Goal: Task Accomplishment & Management: Manage account settings

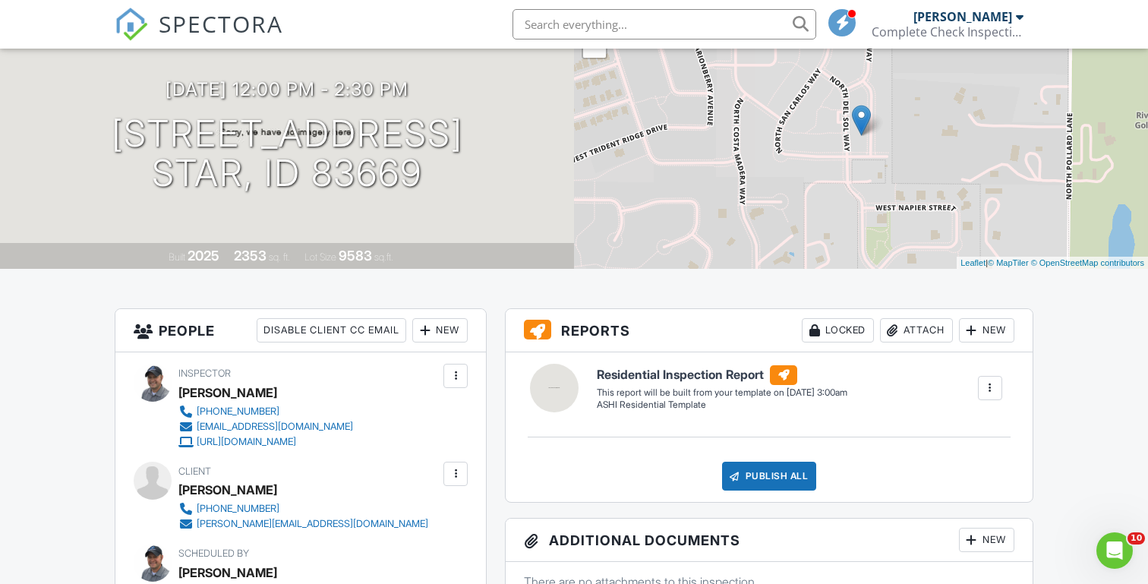
scroll to position [135, 0]
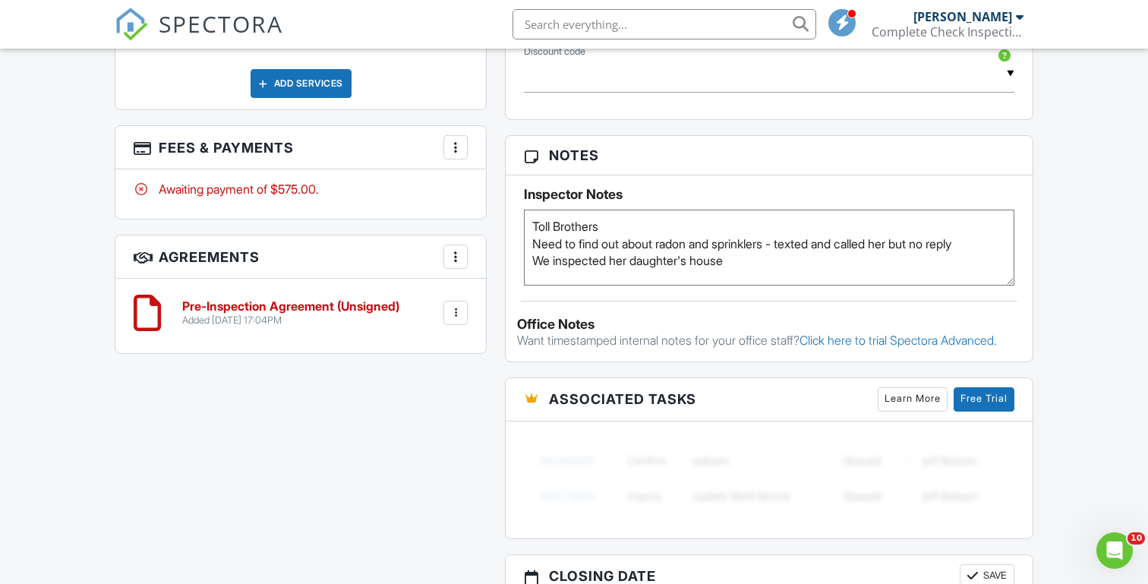
click at [45, 281] on div "Dashboard Templates Contacts Metrics Automations Settings Profile Inspections S…" at bounding box center [574, 162] width 1148 height 1990
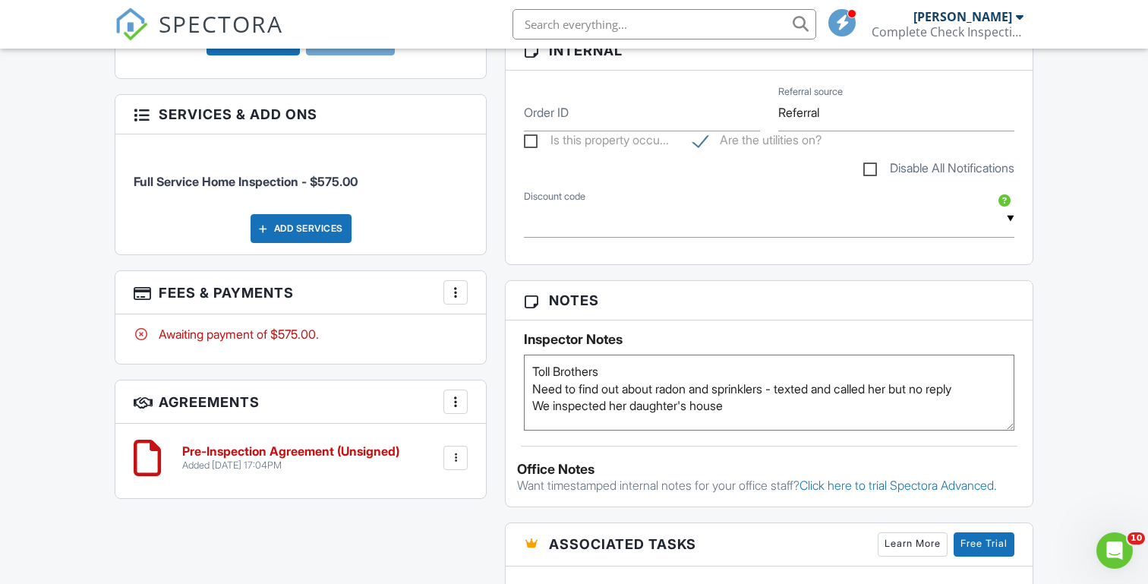
scroll to position [745, 0]
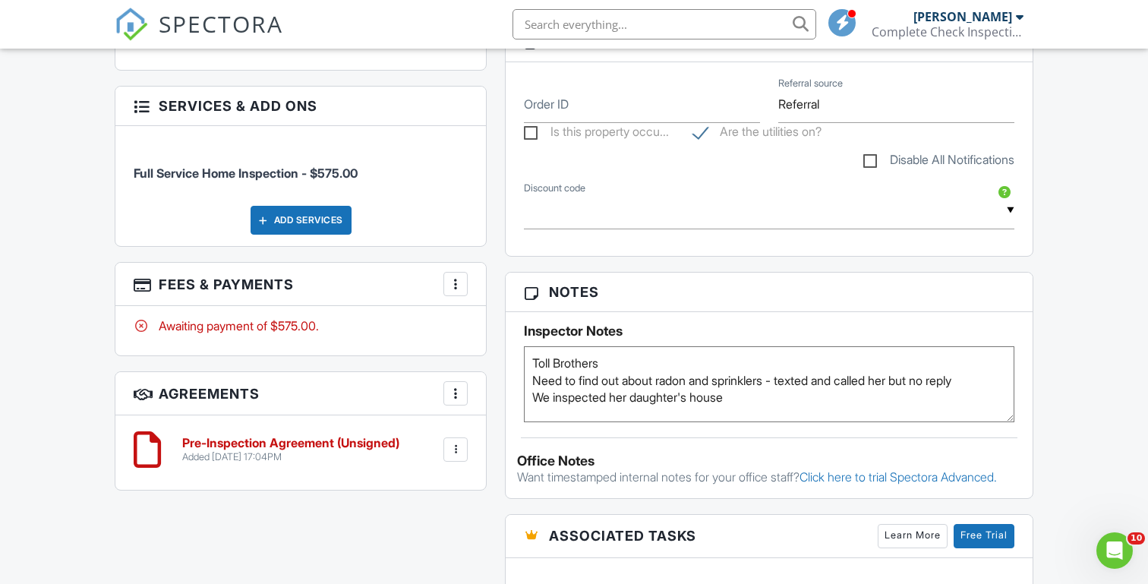
click at [452, 284] on div at bounding box center [455, 283] width 15 height 15
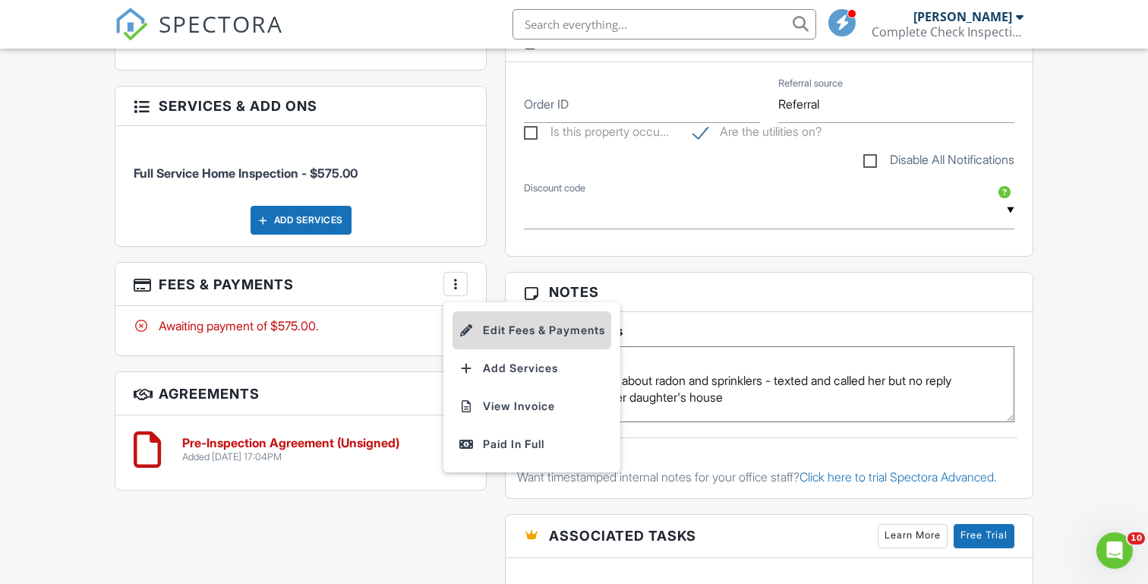
click at [481, 326] on li "Edit Fees & Payments" at bounding box center [531, 330] width 159 height 38
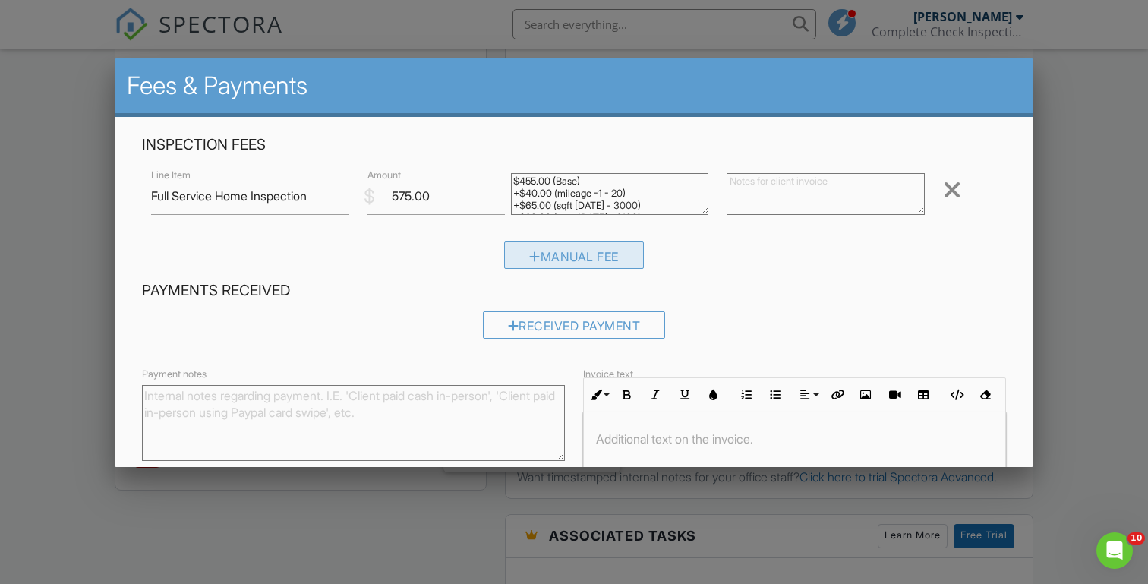
click at [536, 254] on div at bounding box center [534, 256] width 11 height 12
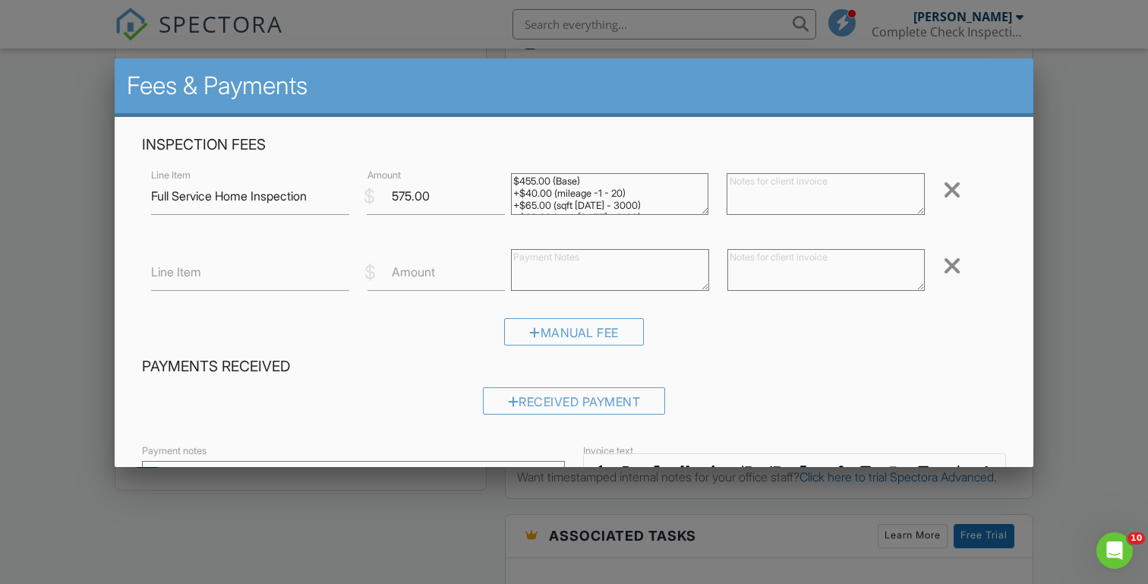
click at [191, 269] on label "Line Item" at bounding box center [176, 271] width 50 height 17
click at [191, 269] on input "Line Item" at bounding box center [249, 272] width 197 height 37
click at [152, 270] on input "Radon Test" at bounding box center [249, 272] width 197 height 37
type input "Onsite Radon Test"
click at [403, 276] on label "Amount" at bounding box center [413, 271] width 43 height 17
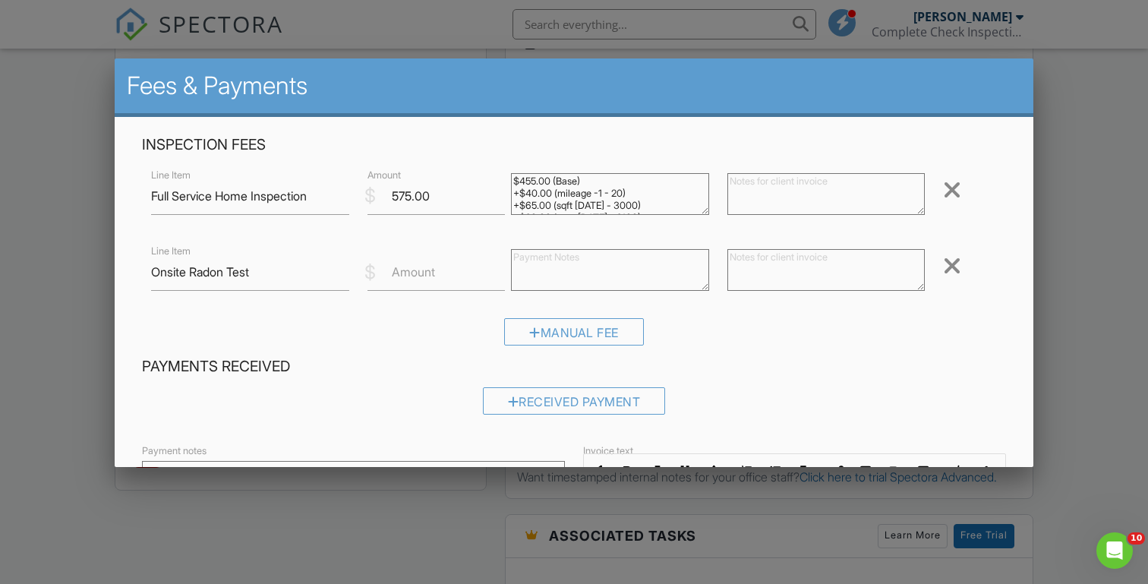
click at [403, 276] on input "Amount" at bounding box center [436, 272] width 138 height 37
type input "150"
click at [569, 330] on div "Manual Fee" at bounding box center [574, 331] width 140 height 27
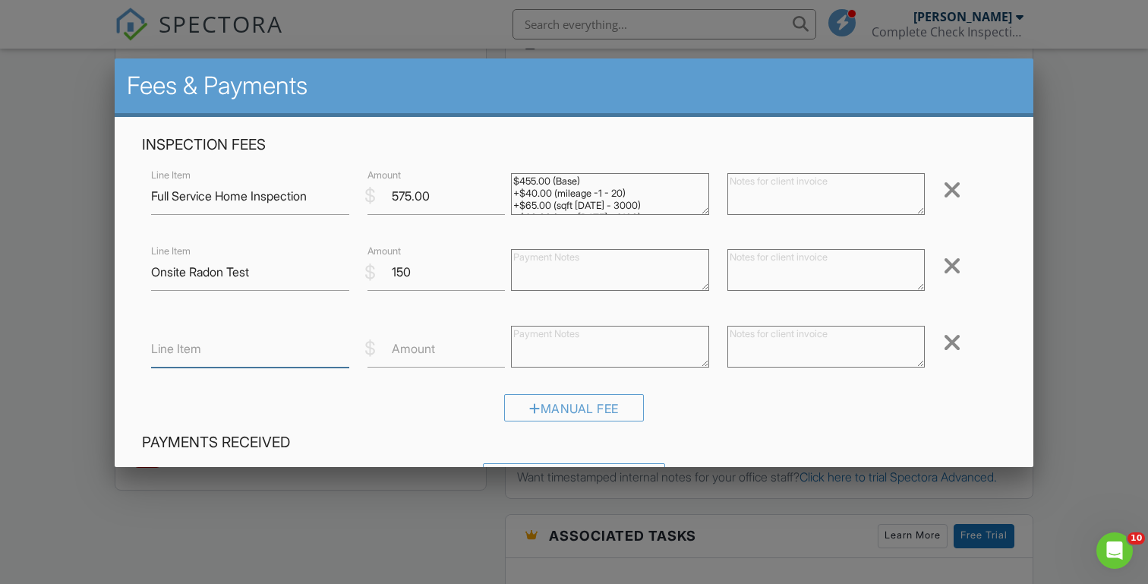
click at [220, 348] on input "Line Item" at bounding box center [249, 348] width 197 height 37
type input "Sprinkler Test"
click at [407, 355] on label "Amount" at bounding box center [413, 348] width 43 height 17
click at [407, 355] on input "Amount" at bounding box center [436, 348] width 138 height 37
type input "25"
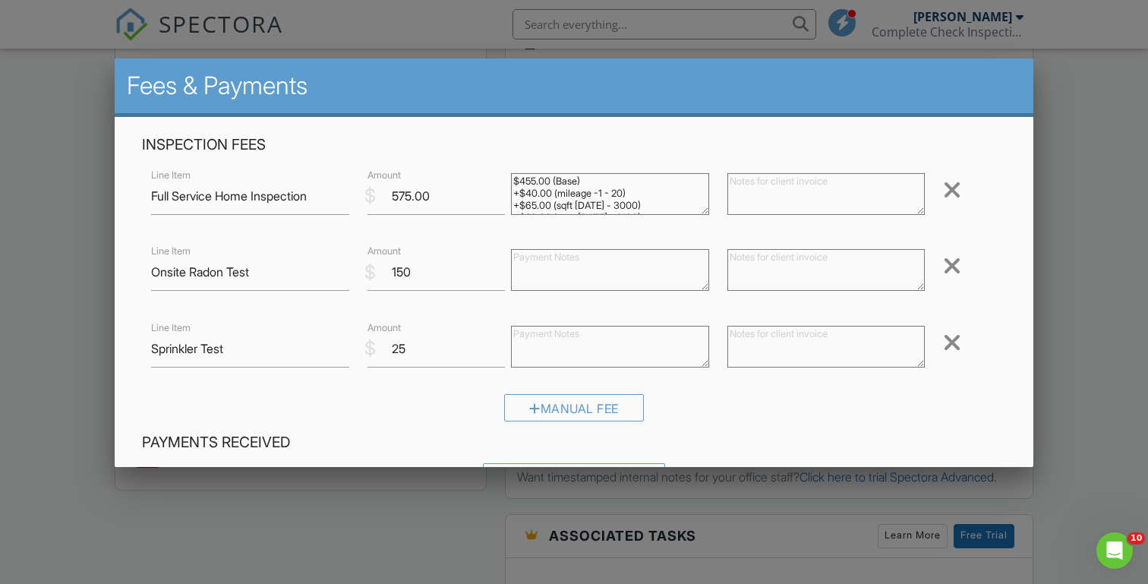
click at [380, 414] on div "Manual Fee" at bounding box center [574, 413] width 864 height 39
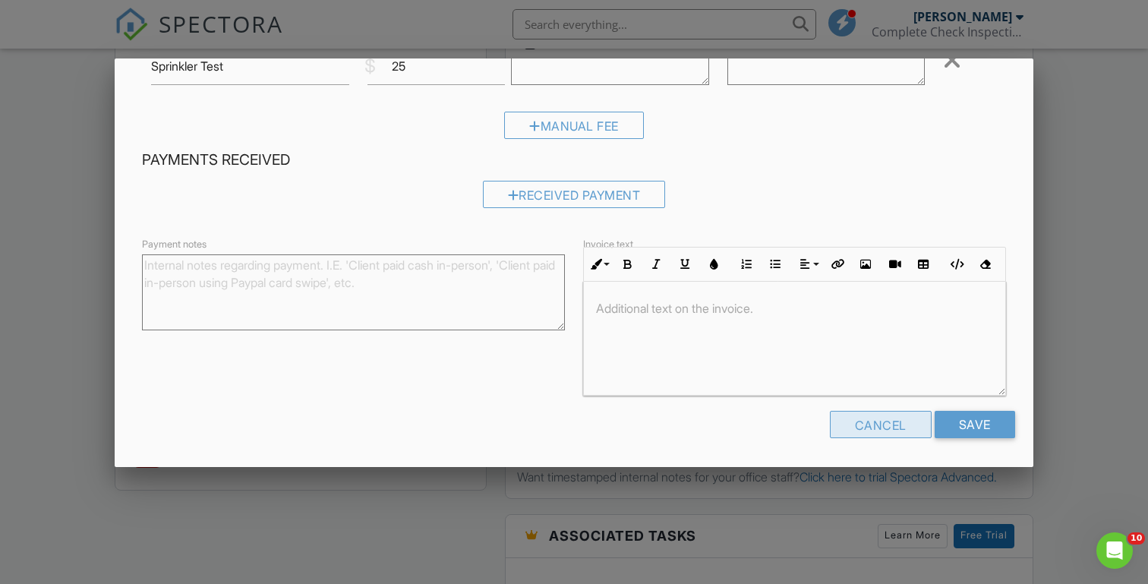
scroll to position [282, 0]
click at [966, 423] on input "Save" at bounding box center [974, 424] width 80 height 27
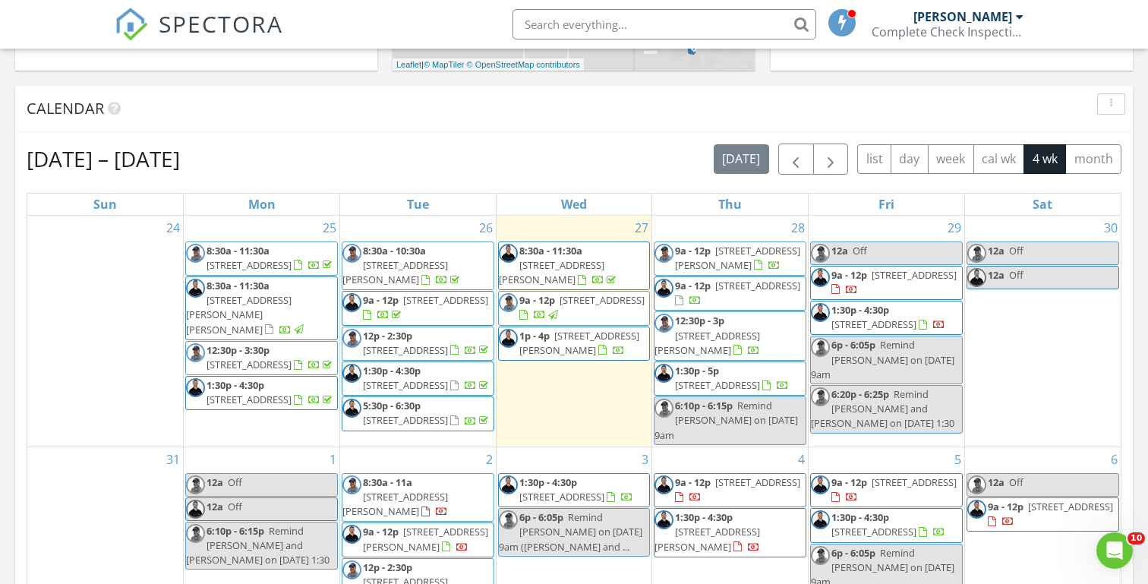
scroll to position [584, 0]
click at [560, 351] on span "[STREET_ADDRESS][PERSON_NAME]" at bounding box center [579, 341] width 120 height 28
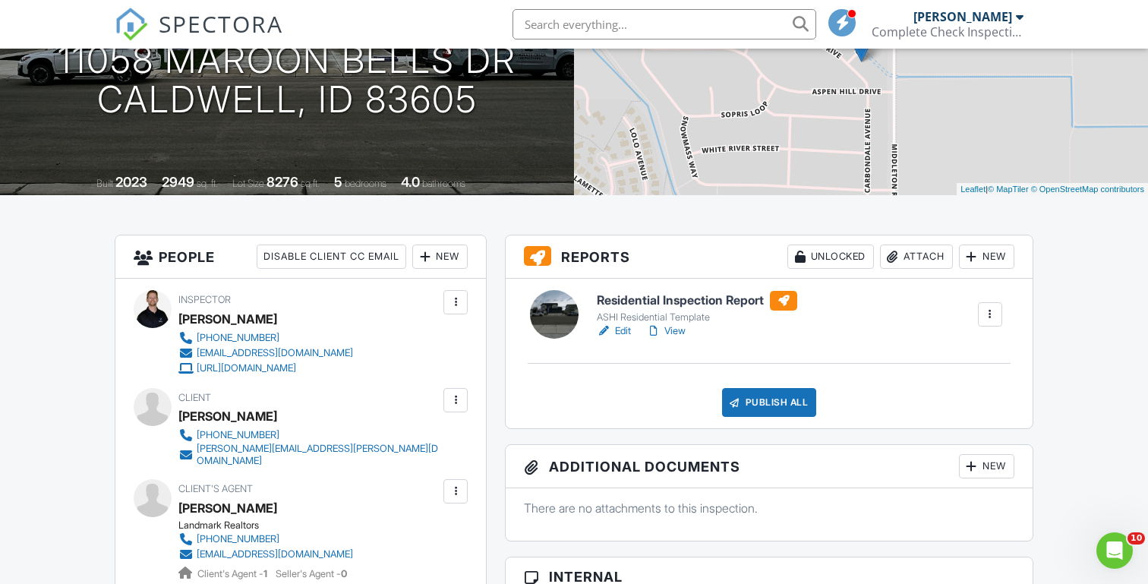
scroll to position [265, 0]
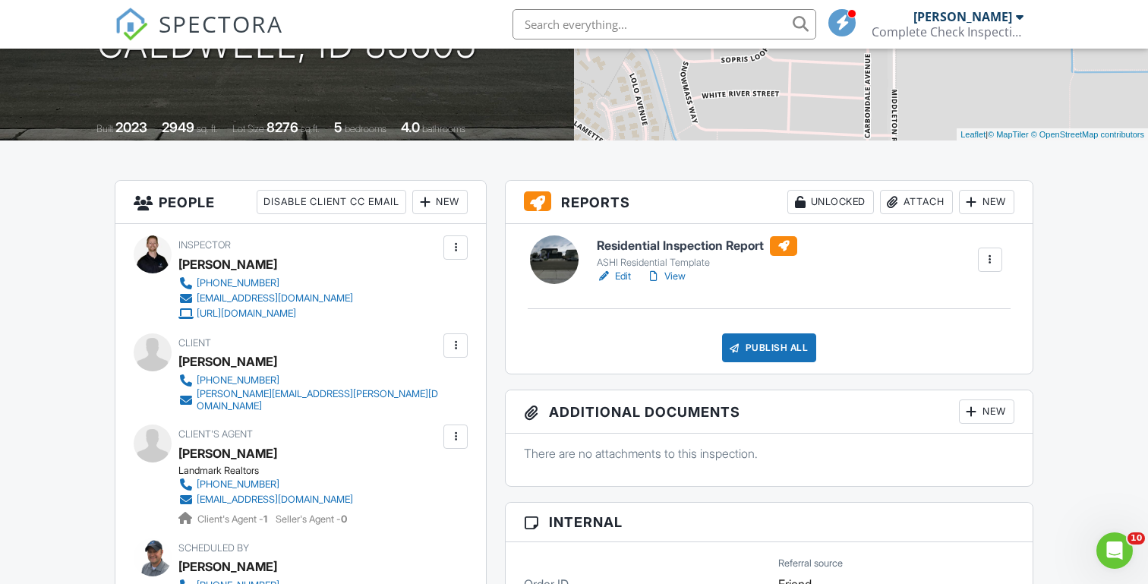
click at [680, 273] on link "View" at bounding box center [665, 276] width 39 height 15
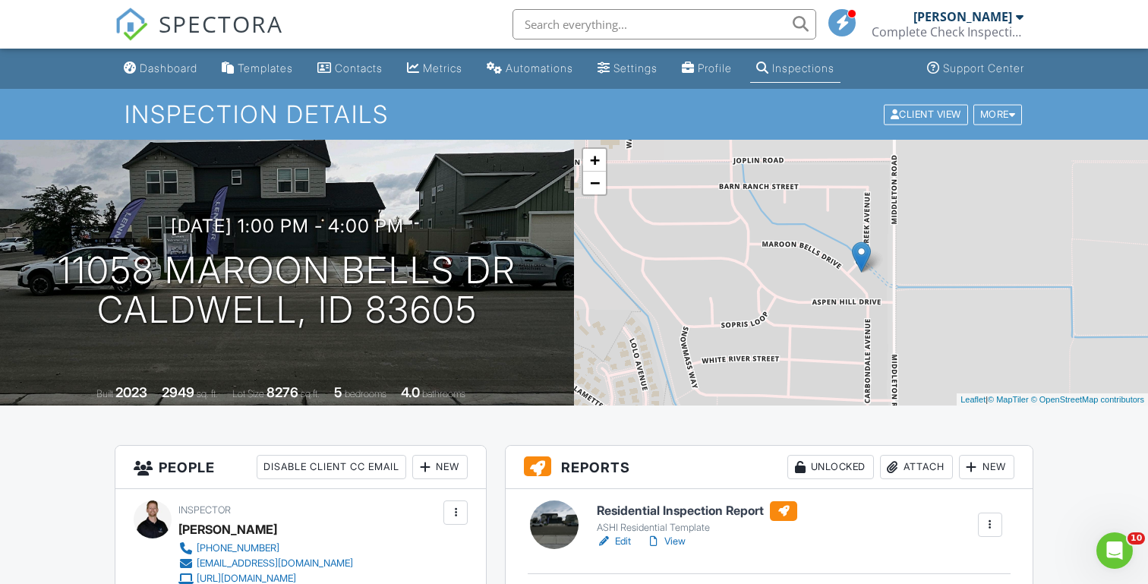
scroll to position [0, 0]
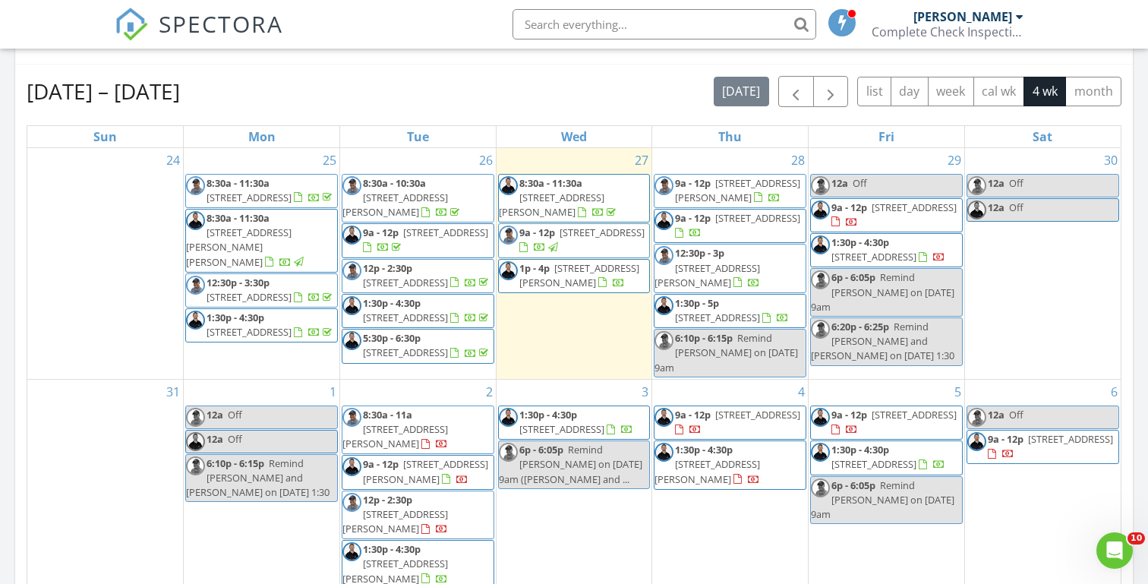
scroll to position [653, 0]
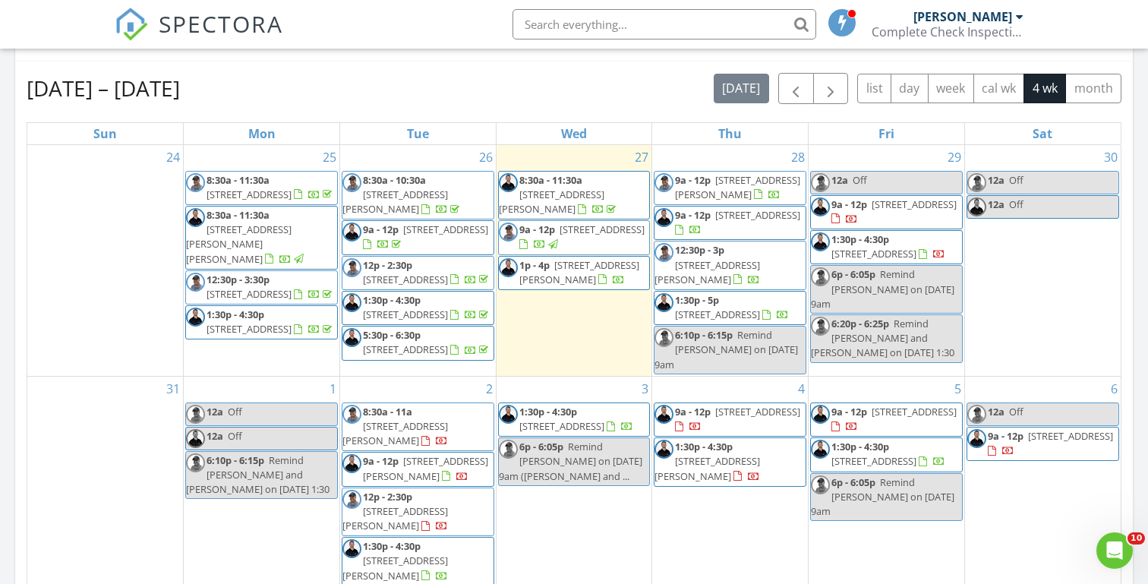
click at [552, 286] on span "[STREET_ADDRESS][PERSON_NAME]" at bounding box center [579, 272] width 120 height 28
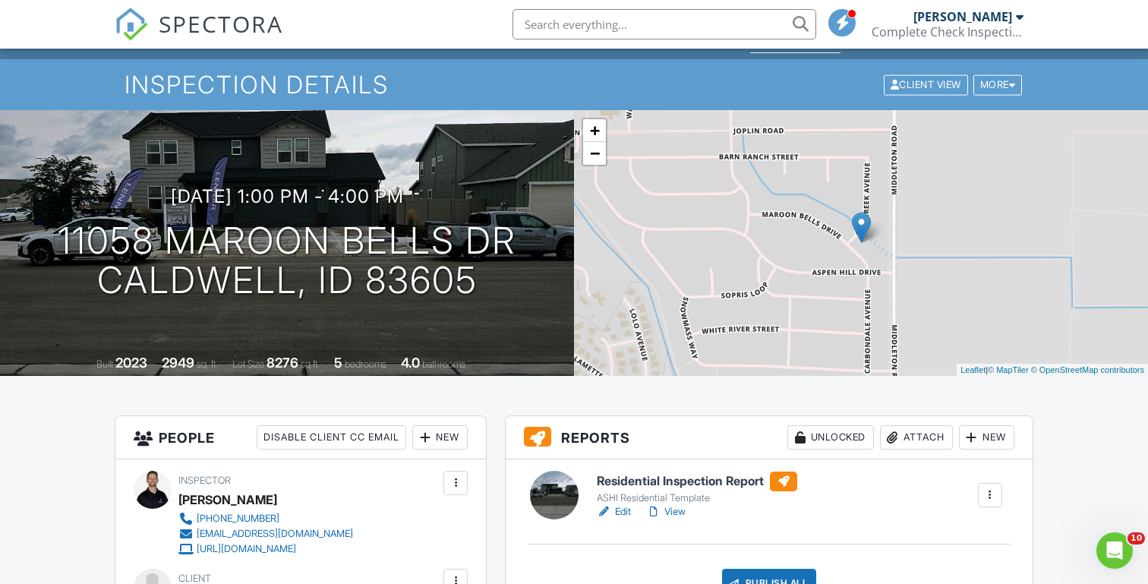
scroll to position [64, 0]
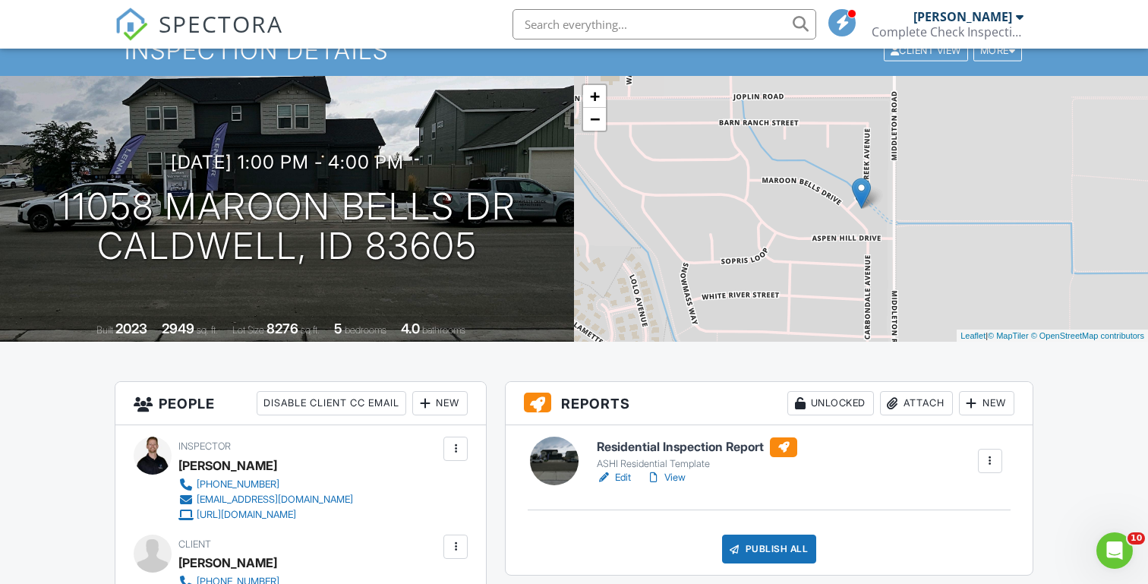
click at [680, 477] on link "View" at bounding box center [665, 477] width 39 height 15
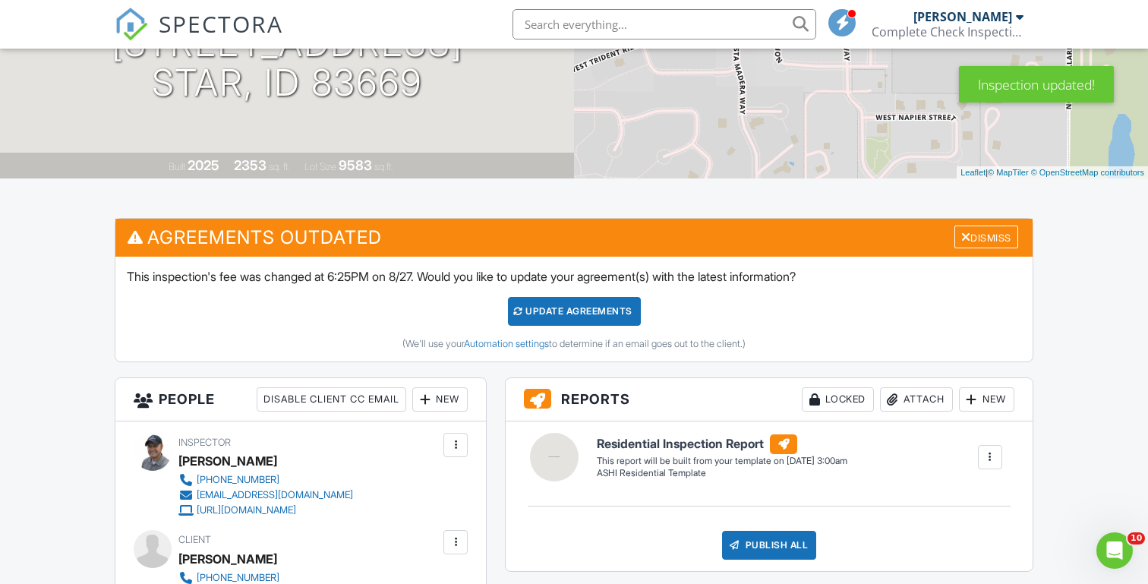
scroll to position [206, 0]
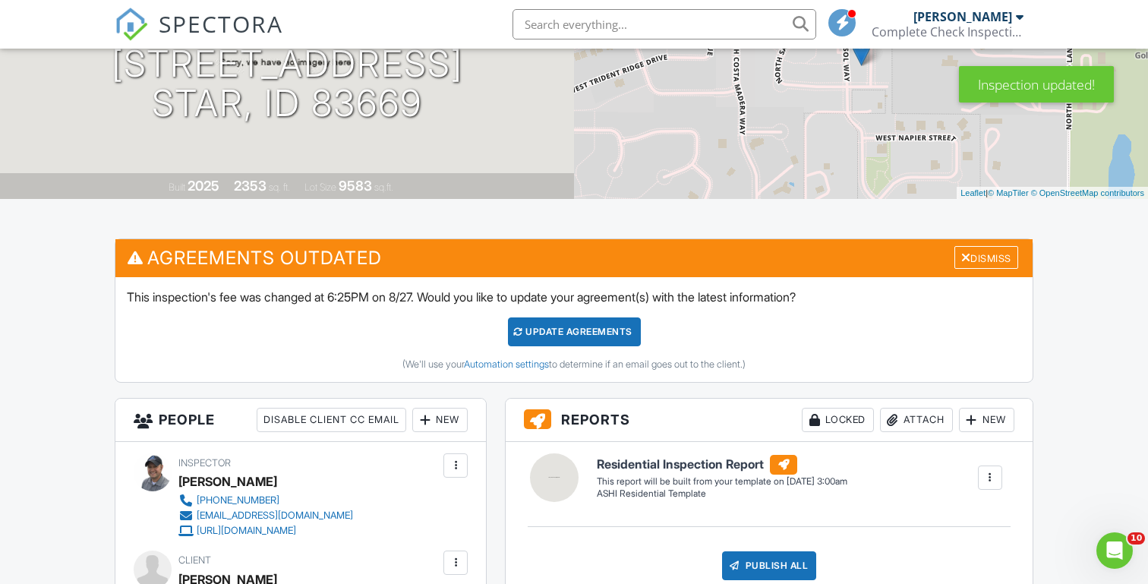
click at [551, 335] on div "Update Agreements" at bounding box center [574, 331] width 133 height 29
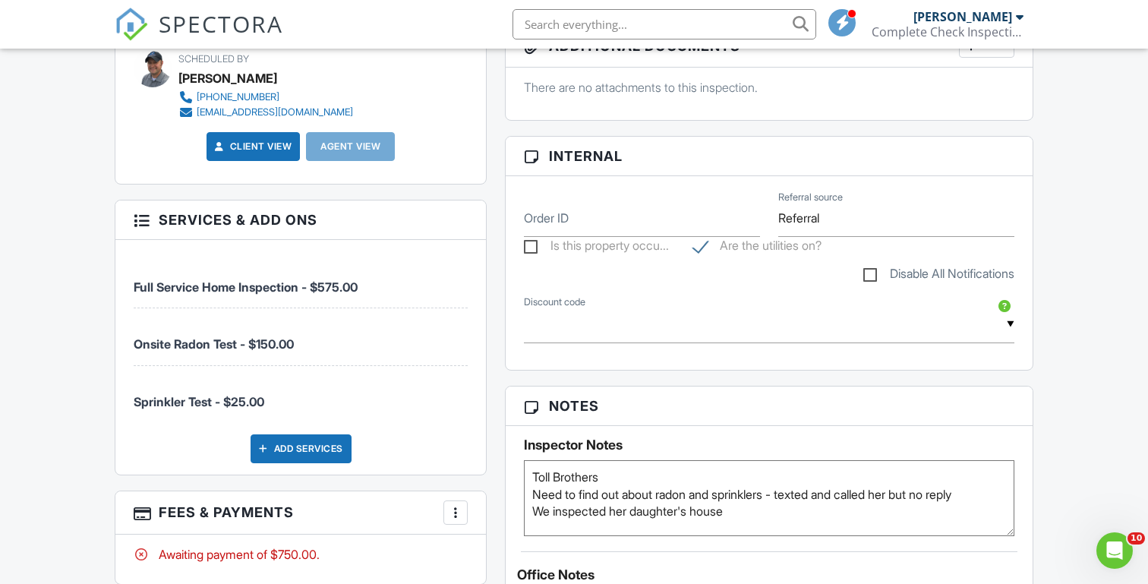
click at [76, 260] on div "Dashboard Templates Contacts Metrics Automations Settings Profile Inspections S…" at bounding box center [574, 451] width 1148 height 2066
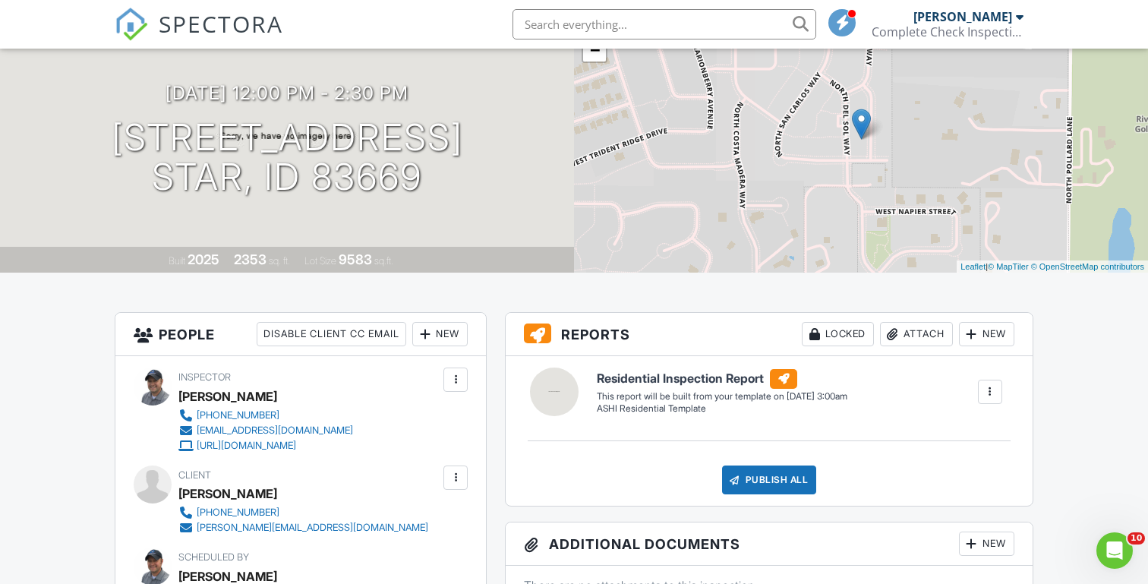
scroll to position [149, 0]
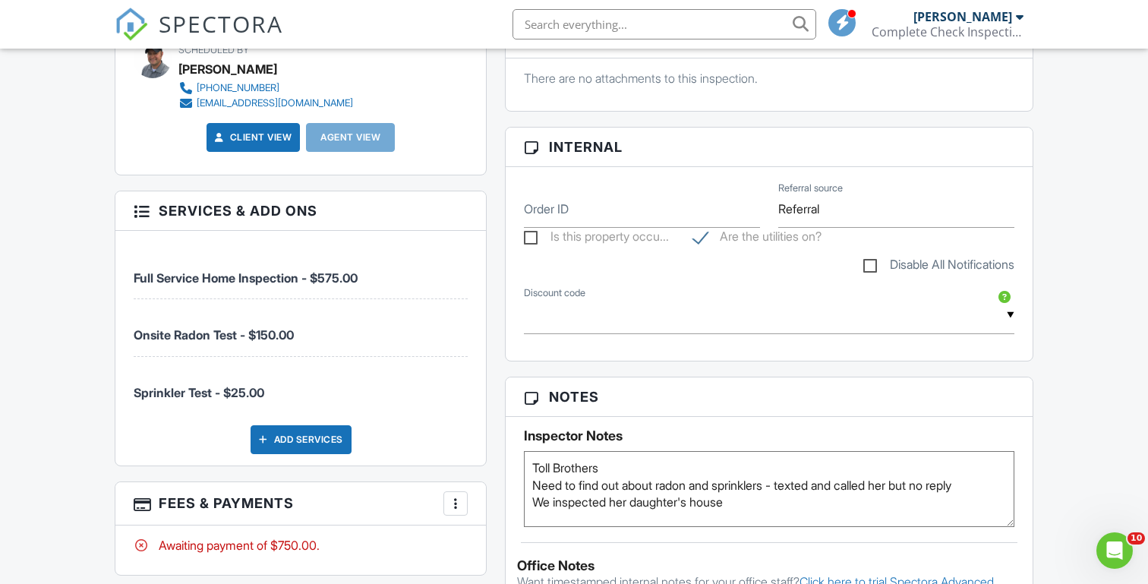
scroll to position [644, 0]
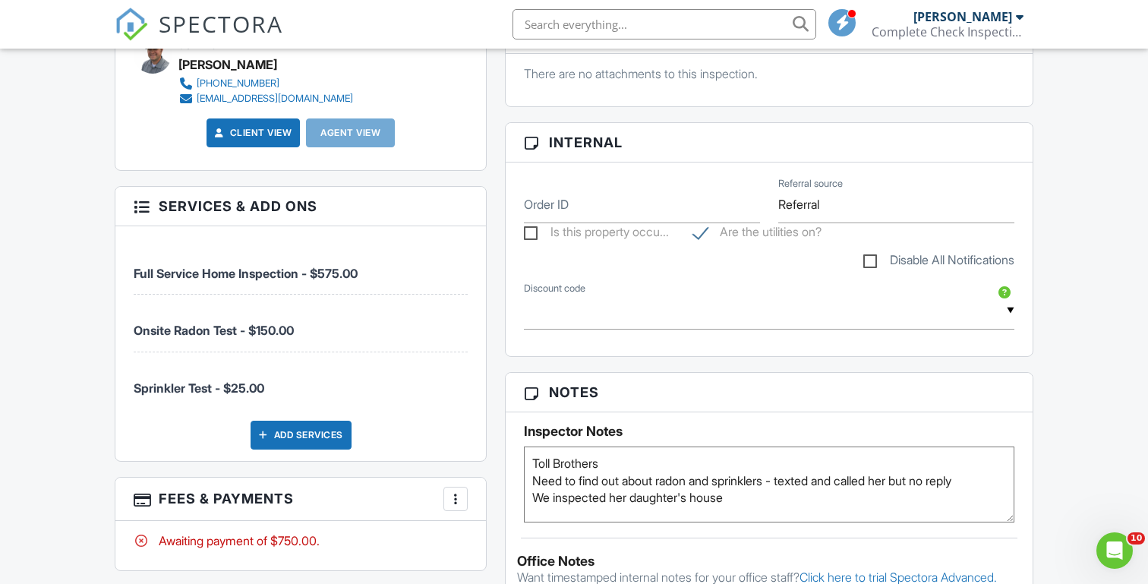
click at [619, 474] on textarea "Toll Brothers Need to find out about radon and sprinklers - texted and called h…" at bounding box center [769, 484] width 490 height 76
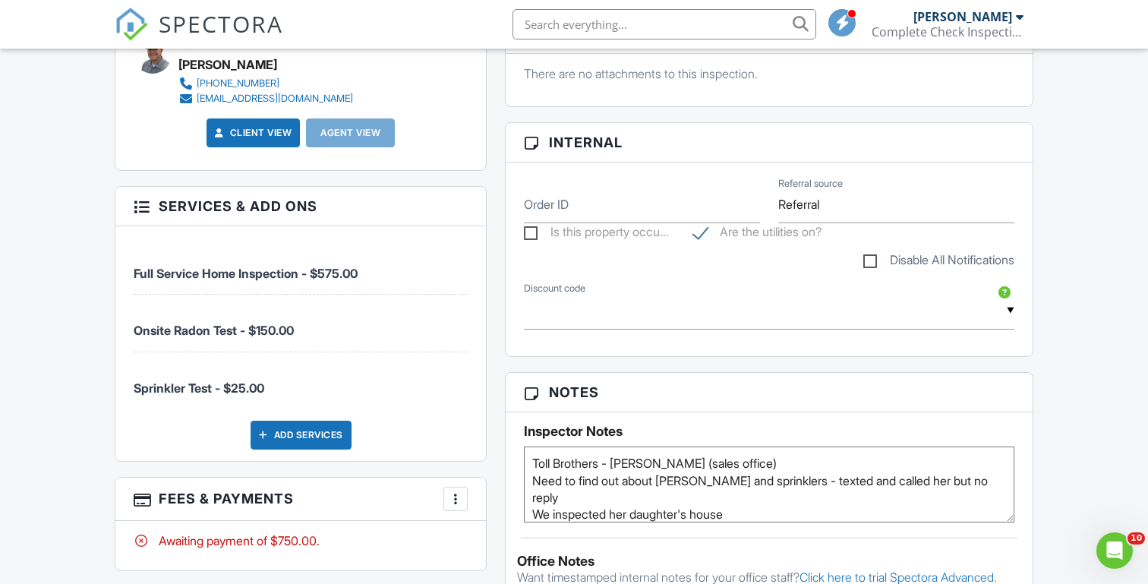
click at [616, 502] on textarea "Toll Brothers Need to find out about radon and sprinklers - texted and called h…" at bounding box center [769, 484] width 490 height 76
drag, startPoint x: 535, startPoint y: 487, endPoint x: 990, endPoint y: 491, distance: 454.7
click at [990, 491] on textarea "Toll Brothers Need to find out about radon and sprinklers - texted and called h…" at bounding box center [769, 484] width 490 height 76
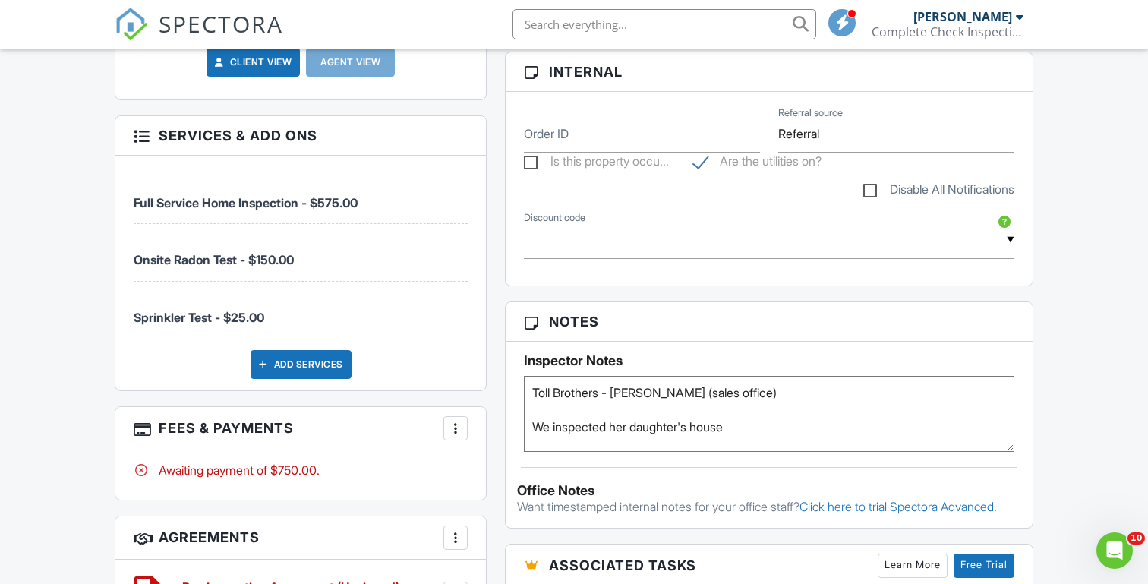
scroll to position [731, 0]
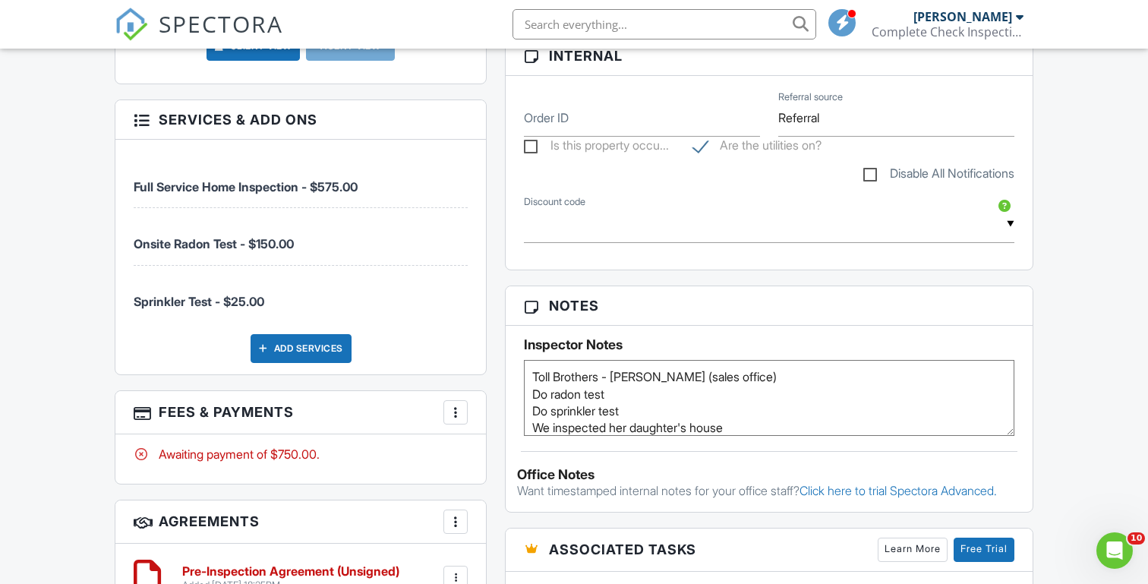
click at [74, 348] on div "Dashboard Templates Contacts Metrics Automations Settings Profile Inspections S…" at bounding box center [574, 351] width 1148 height 2066
click at [612, 406] on textarea "Toll Brothers Need to find out about radon and sprinklers - texted and called h…" at bounding box center [769, 398] width 490 height 76
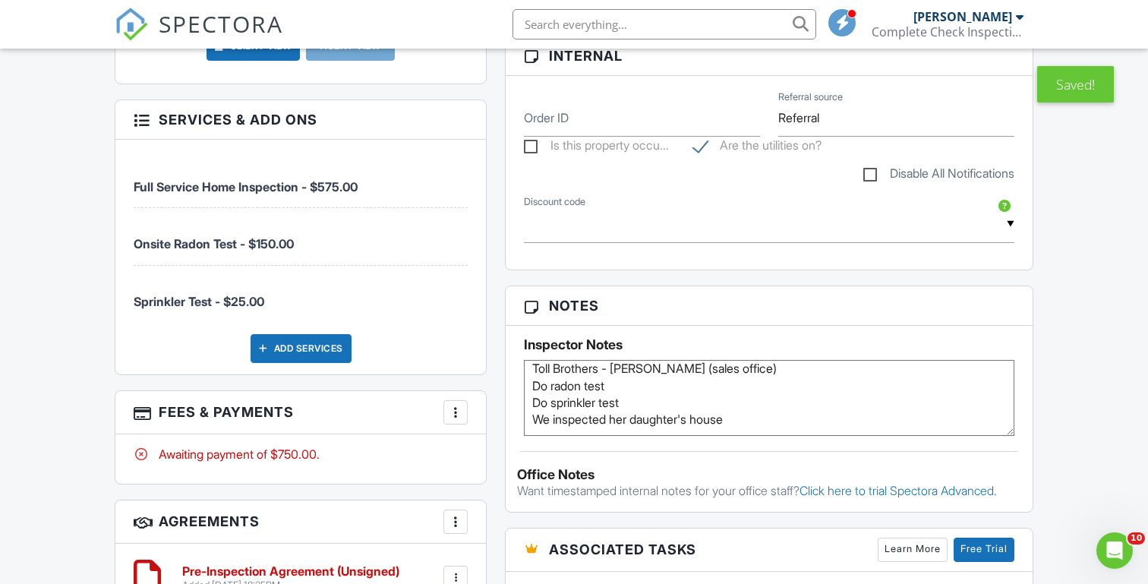
scroll to position [8, 0]
click at [742, 429] on textarea "Toll Brothers Need to find out about radon and sprinklers - texted and called h…" at bounding box center [769, 398] width 490 height 76
click at [638, 412] on textarea "Toll Brothers Need to find out about radon and sprinklers - texted and called h…" at bounding box center [769, 398] width 490 height 76
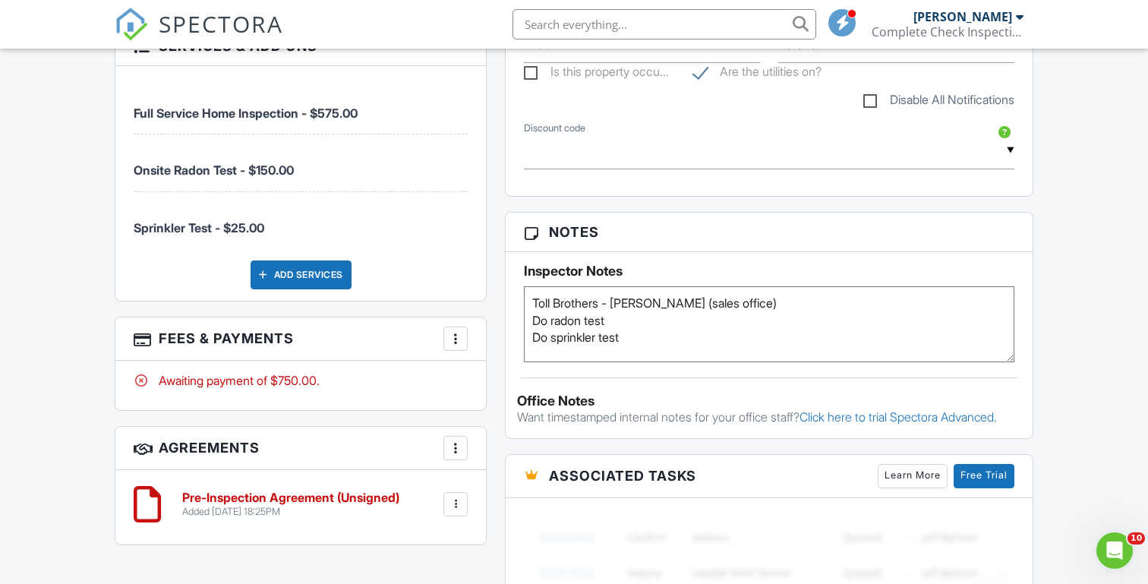
scroll to position [880, 0]
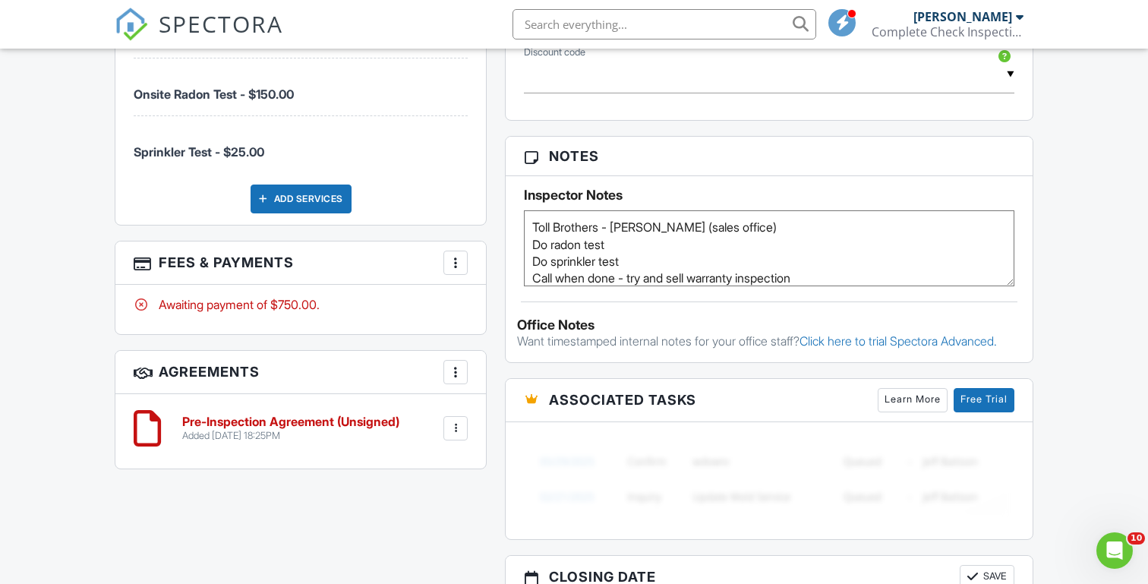
type textarea "Toll Brothers - Teresa (sales office) Do radon test Do sprinkler test Call when…"
click at [61, 274] on div "Dashboard Templates Contacts Metrics Automations Settings Profile Inspections S…" at bounding box center [574, 201] width 1148 height 2066
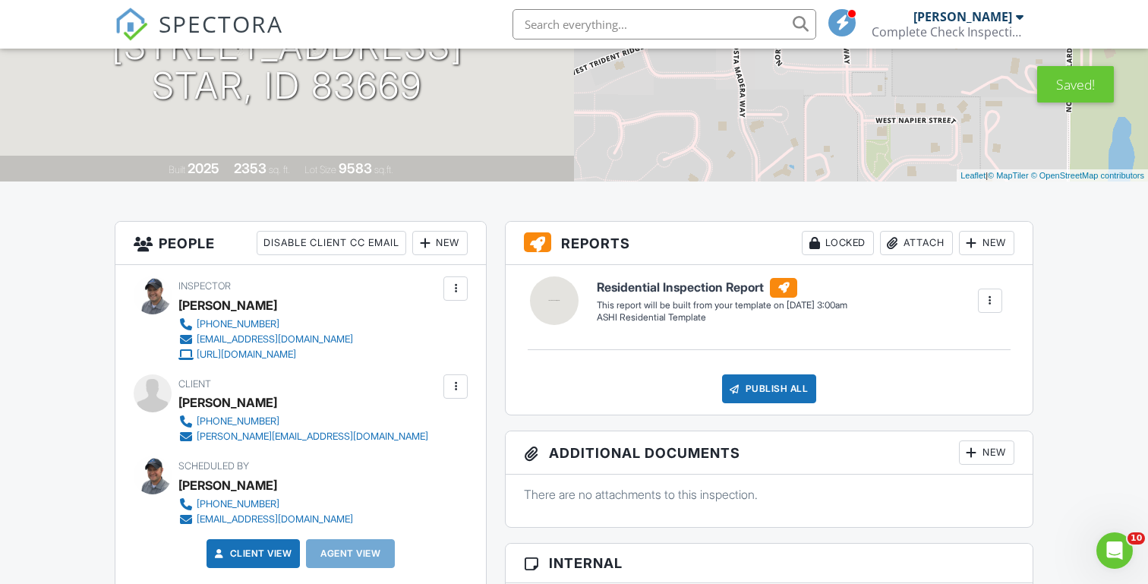
scroll to position [201, 0]
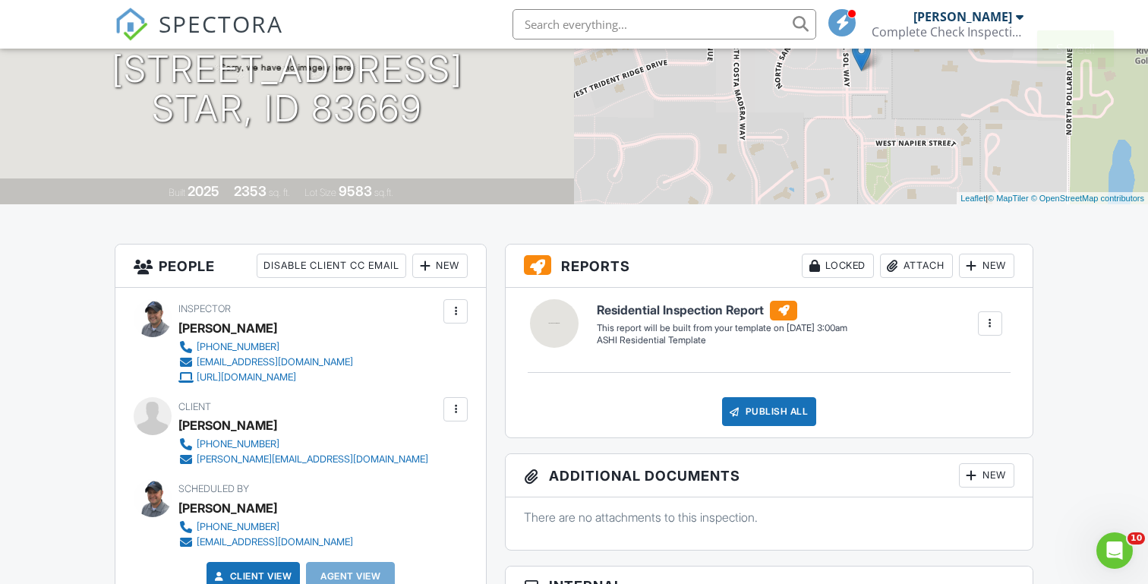
click at [450, 408] on div at bounding box center [455, 409] width 15 height 15
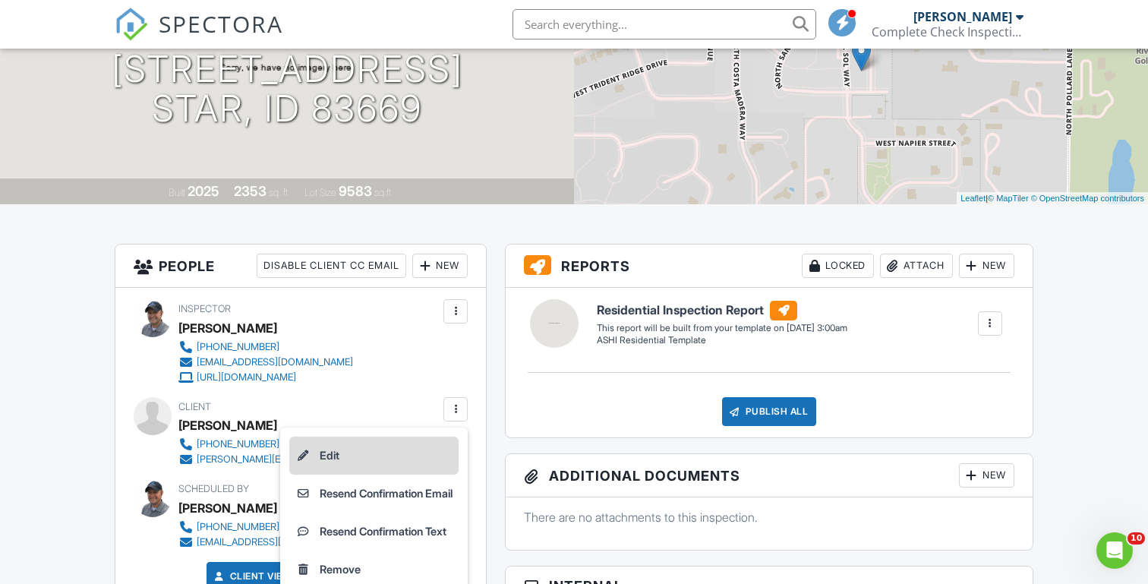
click at [354, 452] on li "Edit" at bounding box center [373, 455] width 169 height 38
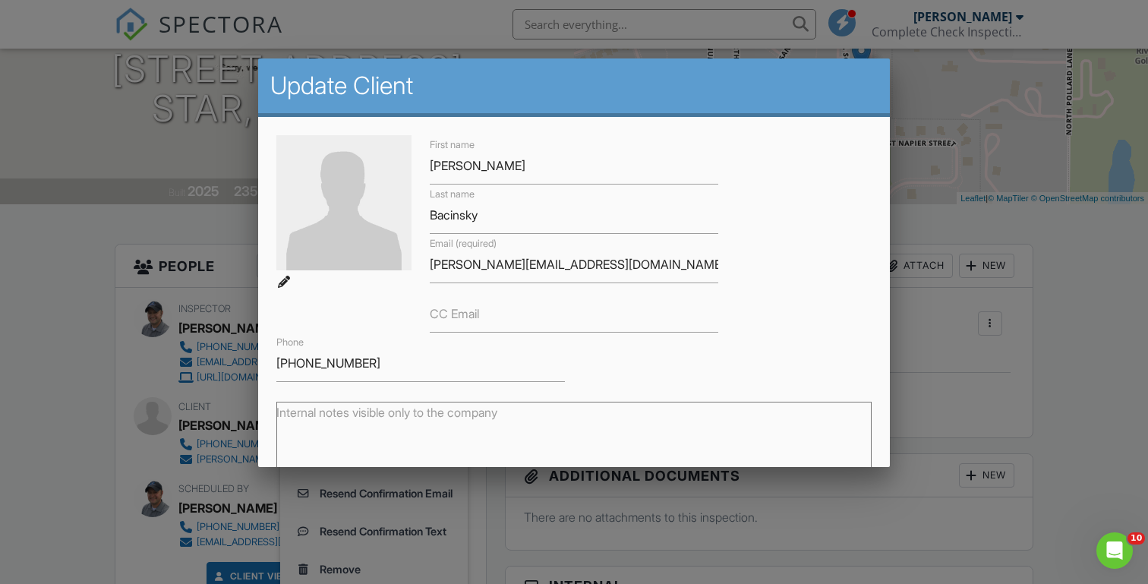
click at [448, 311] on label "CC Email" at bounding box center [454, 313] width 49 height 17
click at [448, 311] on input "CC Email" at bounding box center [574, 313] width 288 height 37
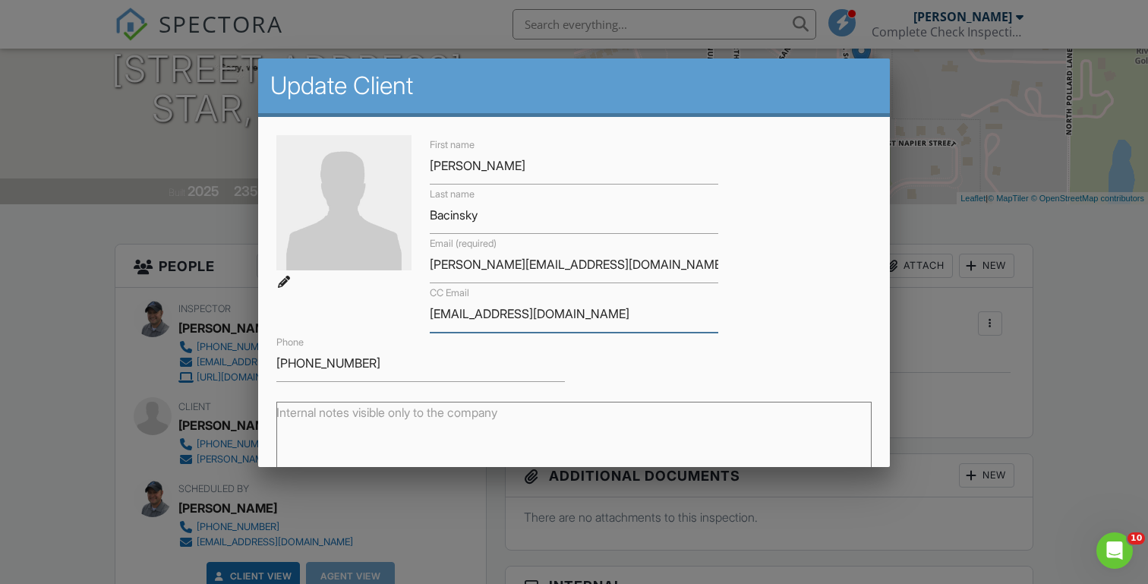
type input "dominikasegiger@gmail.com"
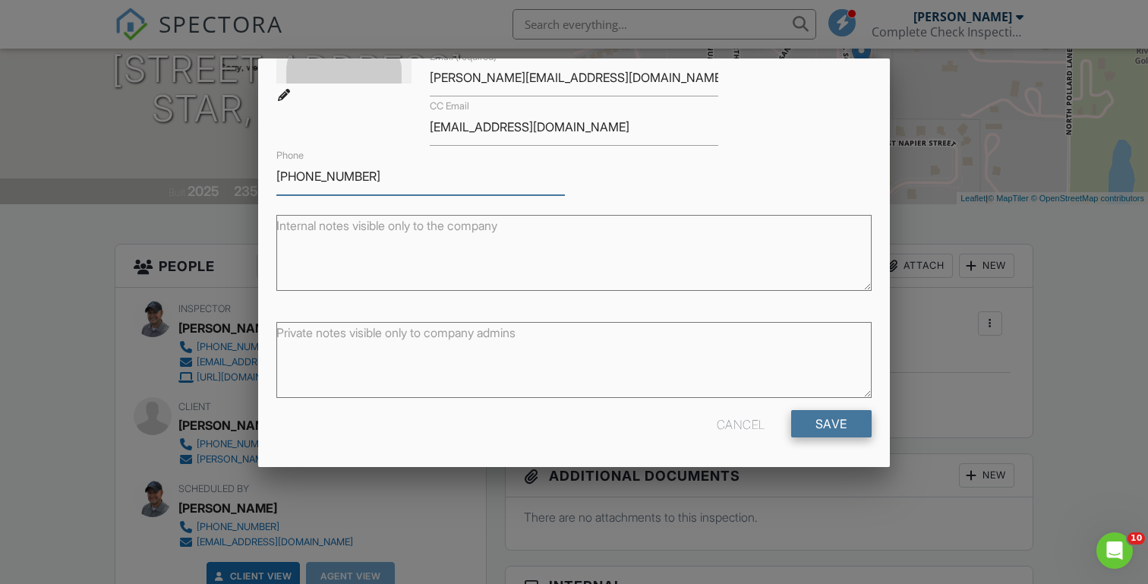
scroll to position [186, 0]
click at [841, 424] on input "Save" at bounding box center [831, 424] width 80 height 27
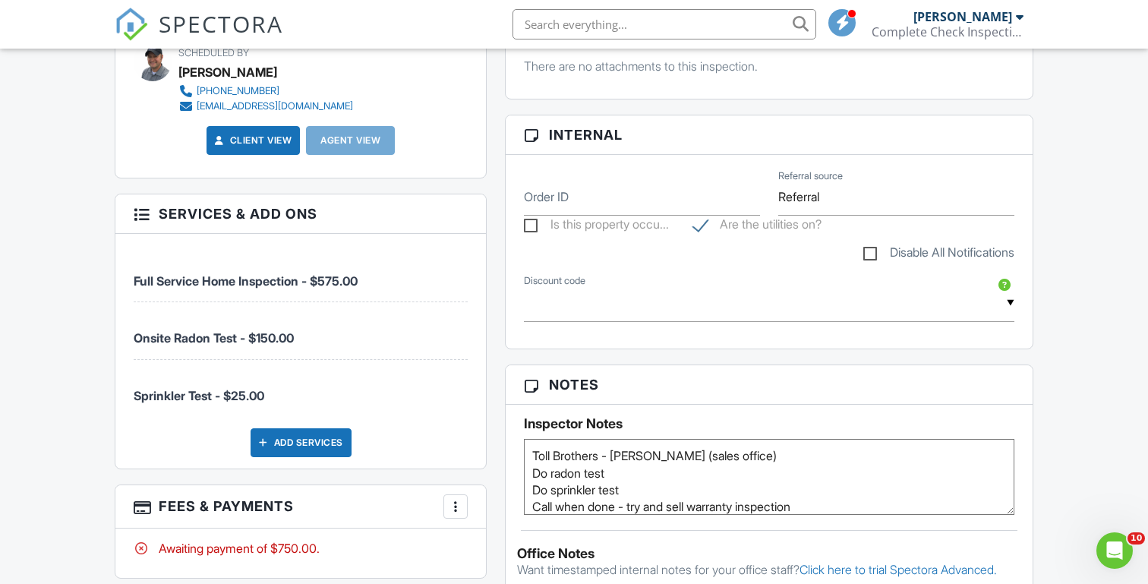
scroll to position [651, 0]
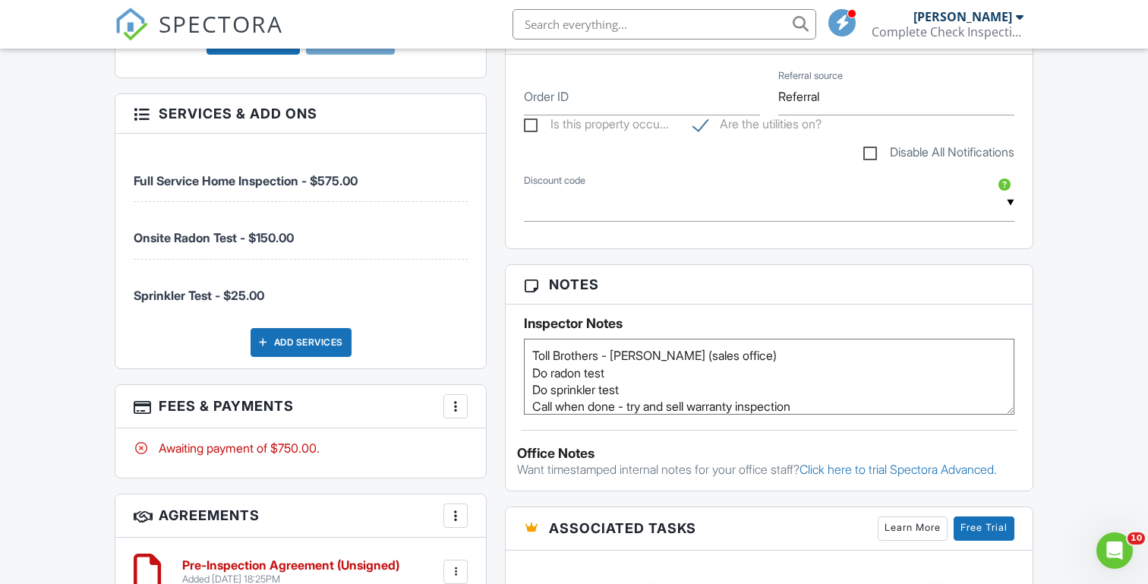
click at [76, 351] on div "Dashboard Templates Contacts Metrics Automations Settings Profile Inspections S…" at bounding box center [574, 367] width 1148 height 2142
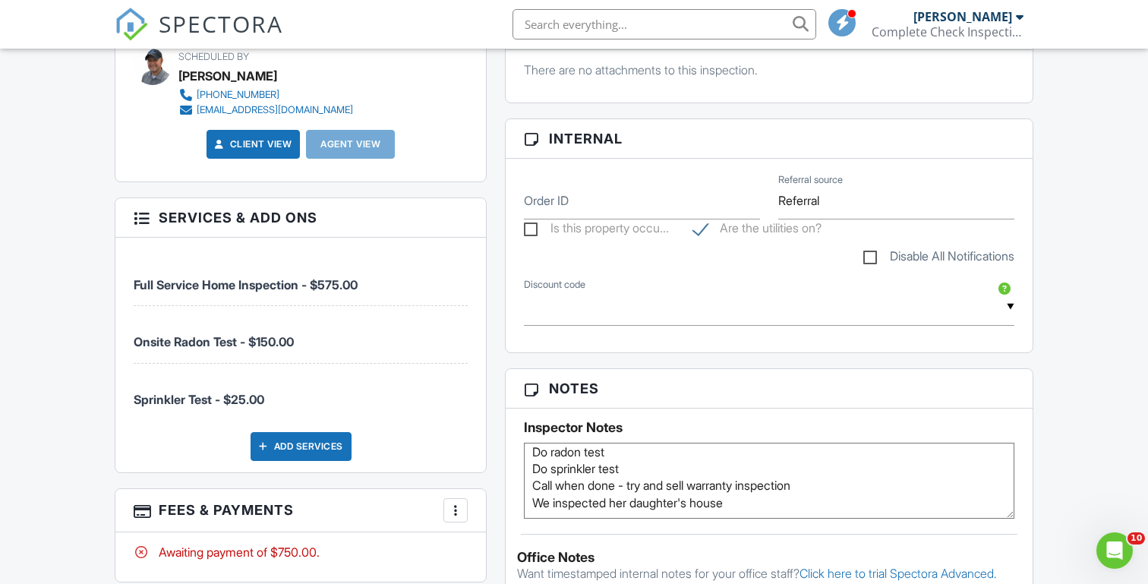
scroll to position [24, 0]
click at [619, 490] on textarea "Toll Brothers - Teresa (sales office) Do radon test Do sprinkler test Call when…" at bounding box center [769, 481] width 490 height 76
click at [830, 487] on textarea "Toll Brothers - Teresa (sales office) Do radon test Do sprinkler test Call when…" at bounding box center [769, 481] width 490 height 76
type textarea "Toll Brothers - Teresa (sales office) Do radon test Do sprinkler test Call when…"
click at [70, 334] on div "Dashboard Templates Contacts Metrics Automations Settings Profile Inspections S…" at bounding box center [574, 471] width 1148 height 2142
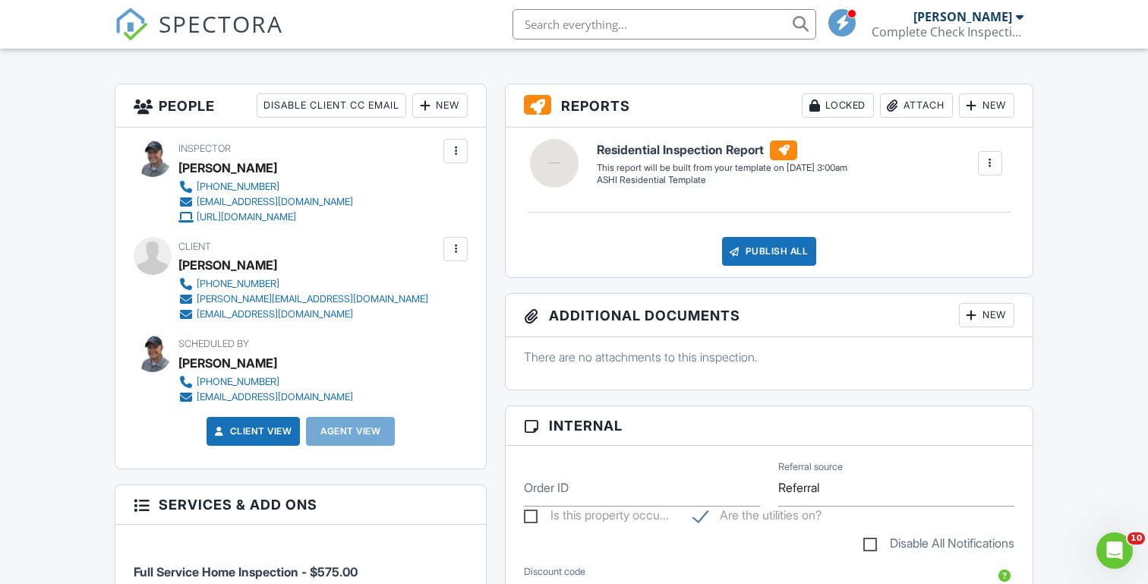
scroll to position [364, 0]
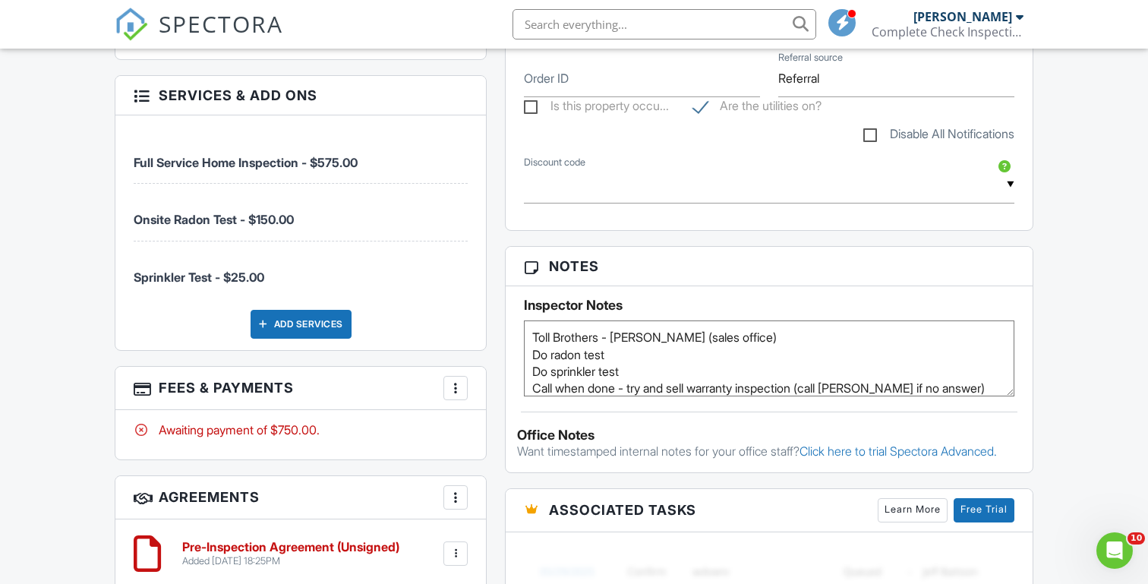
scroll to position [0, 0]
click at [55, 277] on div "Dashboard Templates Contacts Metrics Automations Settings Profile Inspections S…" at bounding box center [574, 349] width 1148 height 2142
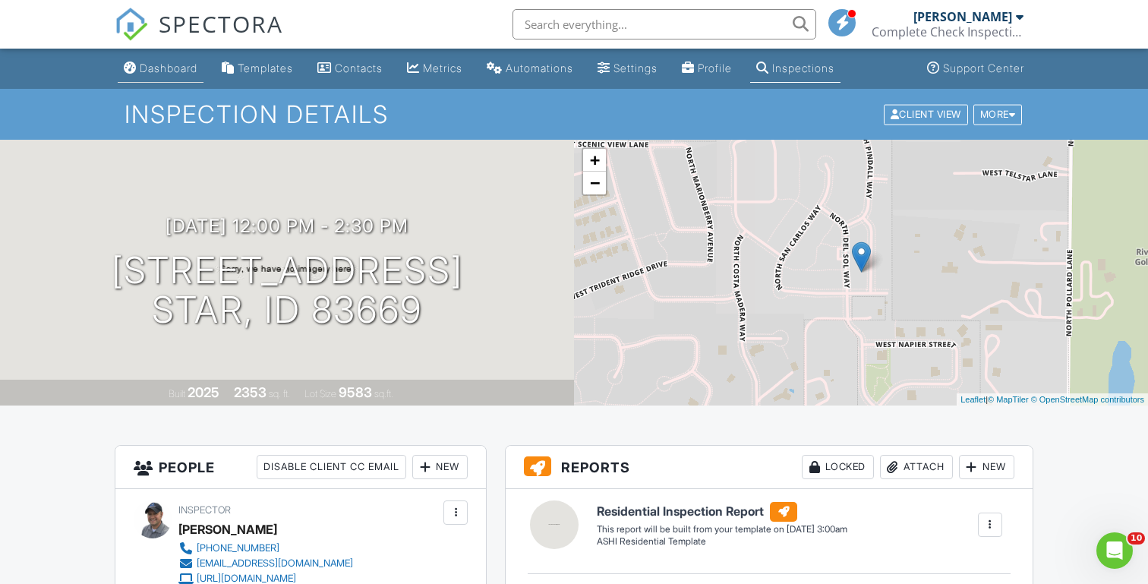
click at [166, 71] on div "Dashboard" at bounding box center [169, 67] width 58 height 13
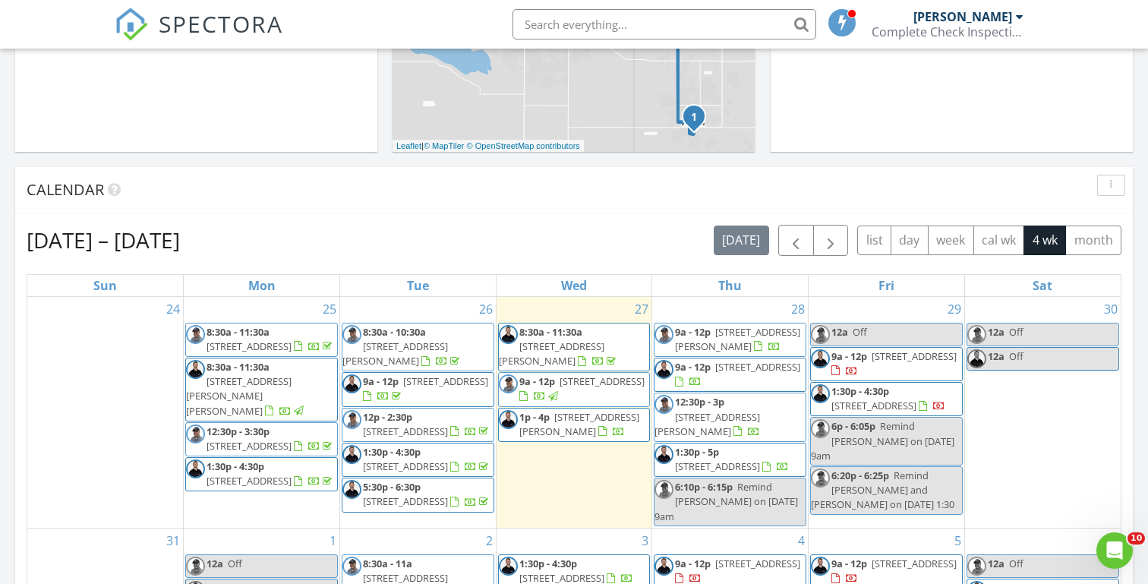
scroll to position [504, 0]
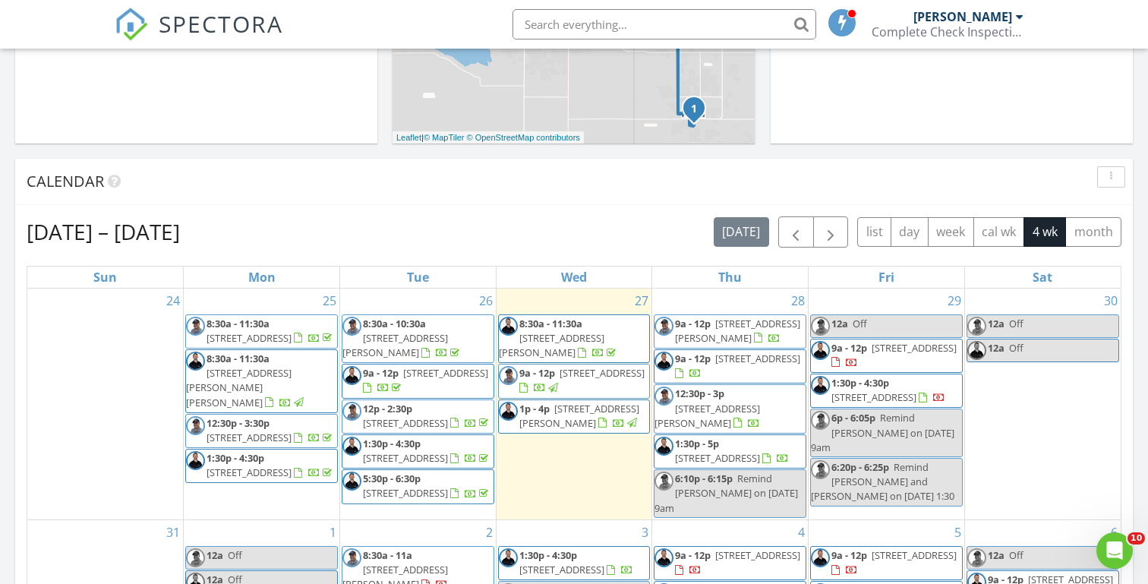
scroll to position [626, 0]
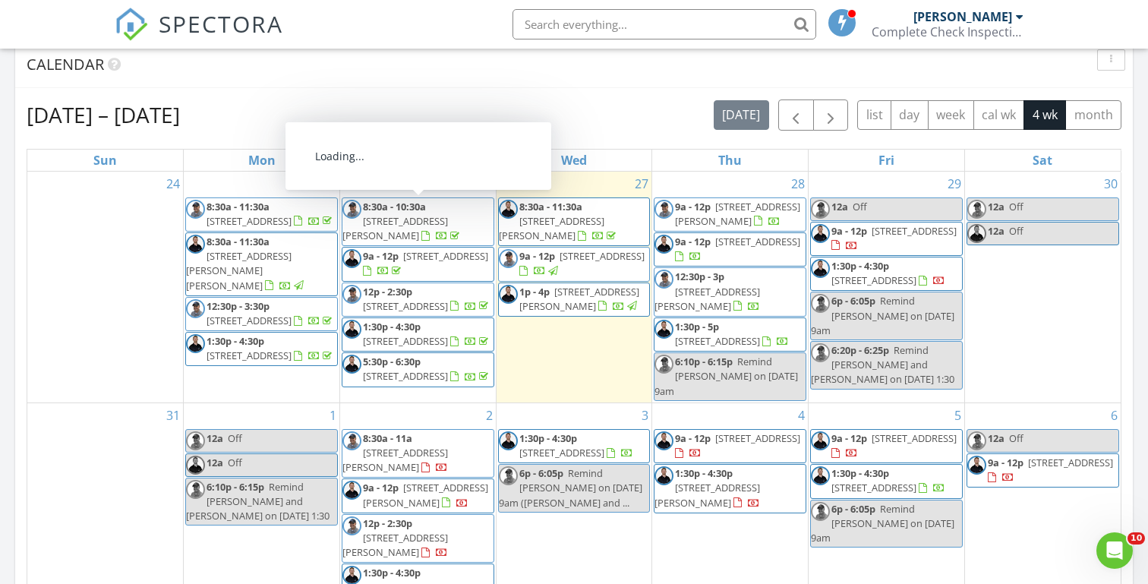
click at [553, 308] on link "1p - 4p 11058 Maroon Bells Dr, Caldwell 83605" at bounding box center [579, 299] width 120 height 28
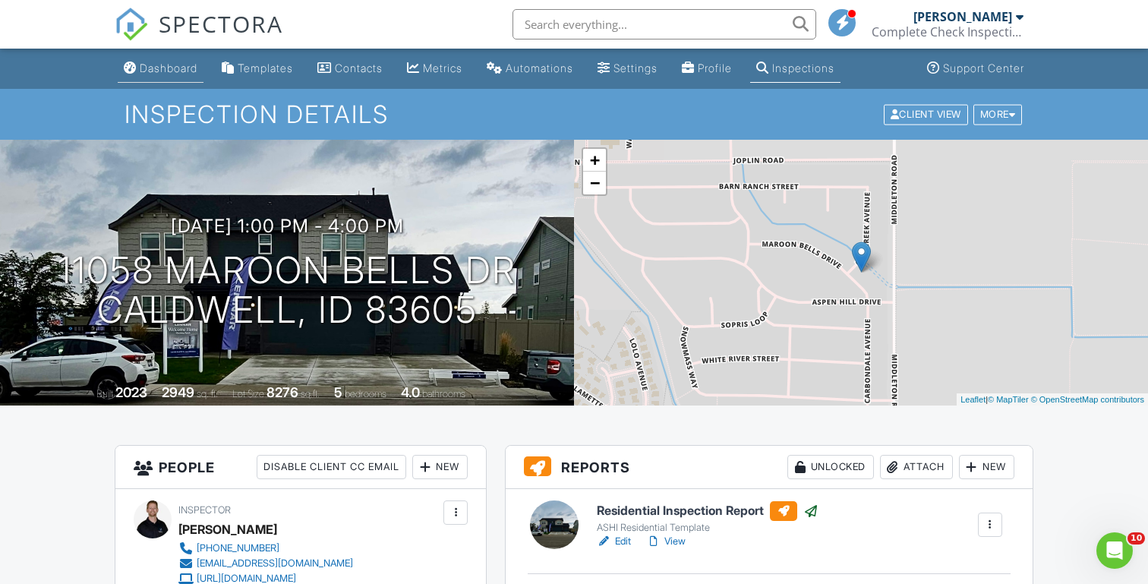
click at [157, 68] on div "Dashboard" at bounding box center [169, 67] width 58 height 13
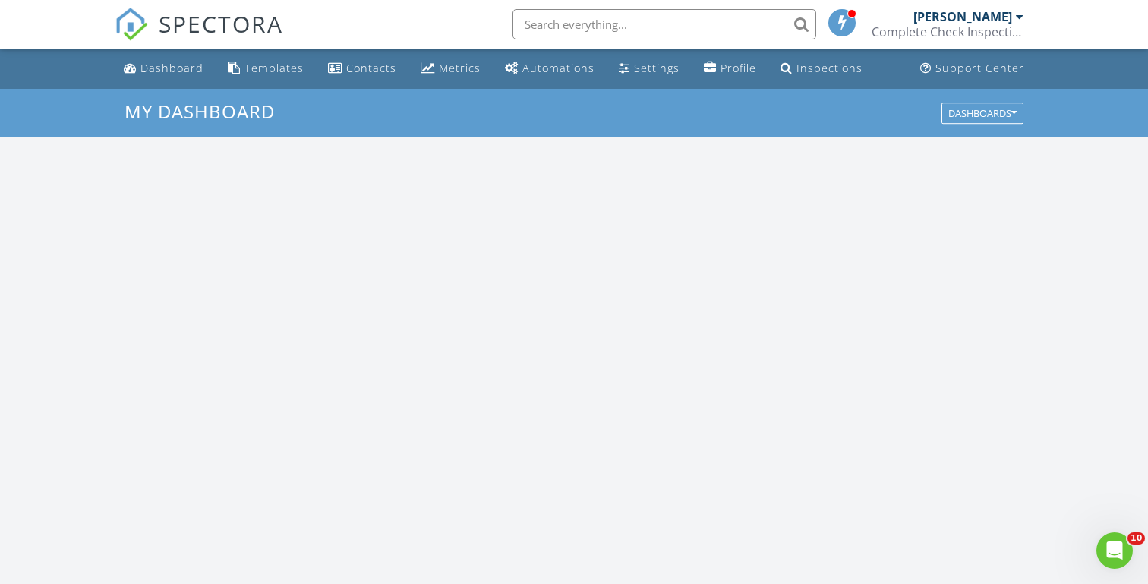
scroll to position [1382, 1148]
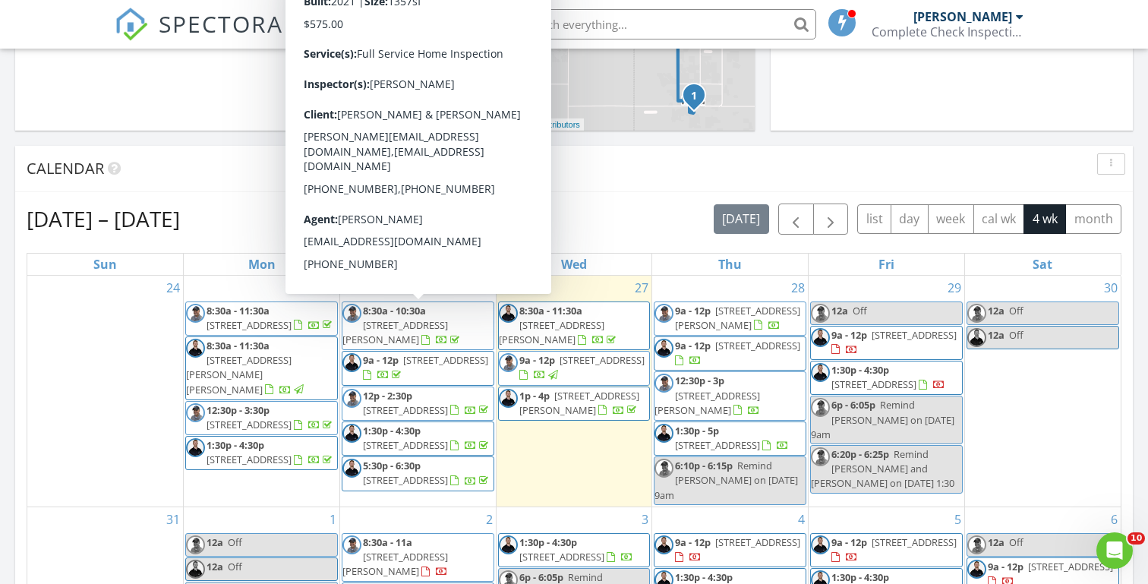
scroll to position [500, 0]
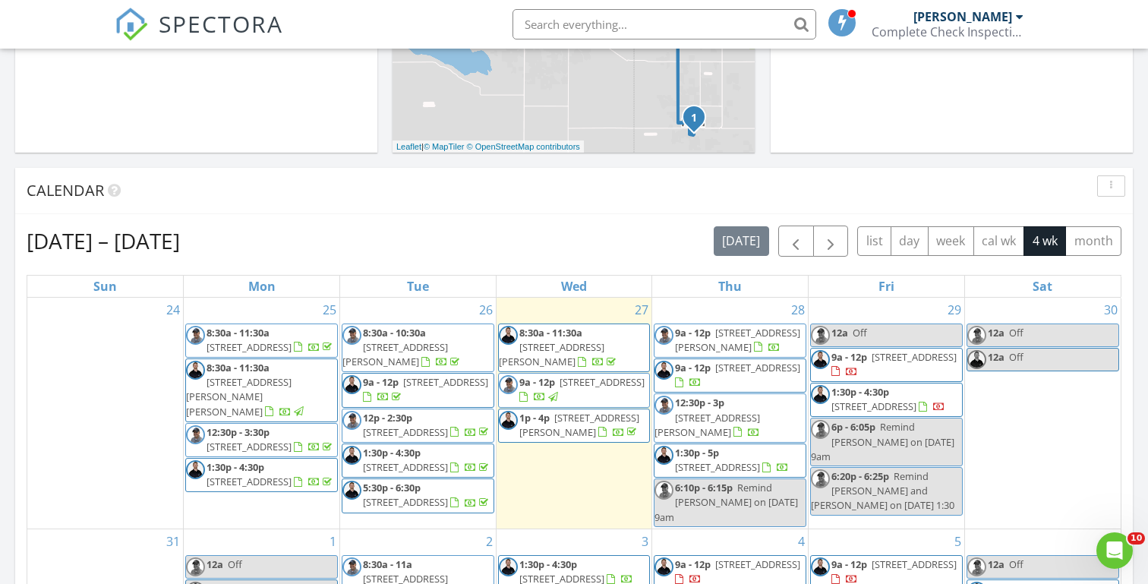
click at [263, 155] on div "Today Michael Hasson 9:00 am 4557 W Sierra Madre Dr, Meridian, ID 83646 Michael…" at bounding box center [574, 387] width 1148 height 1381
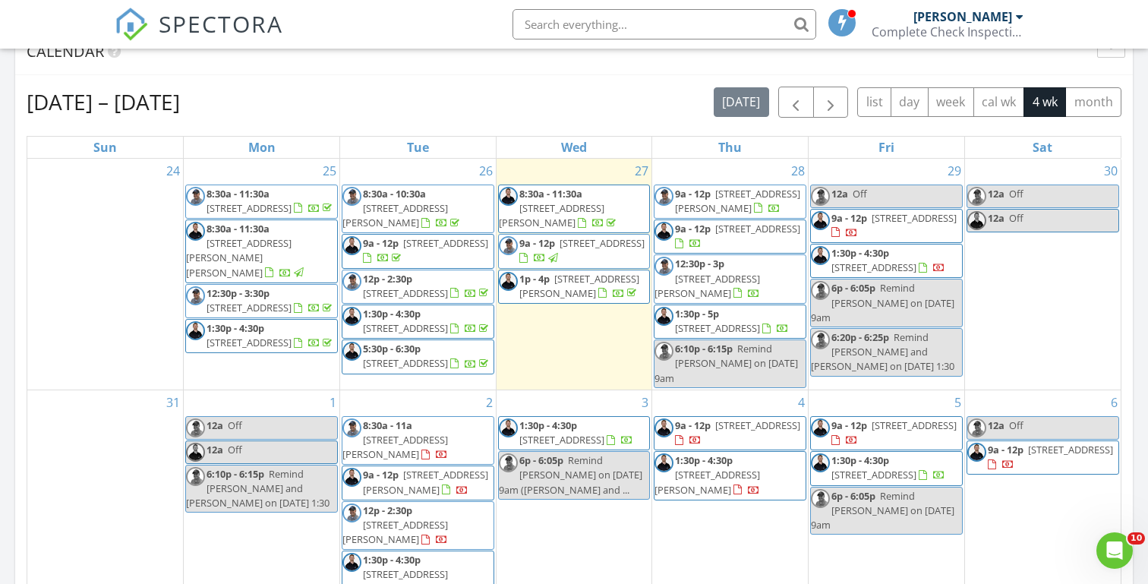
scroll to position [603, 0]
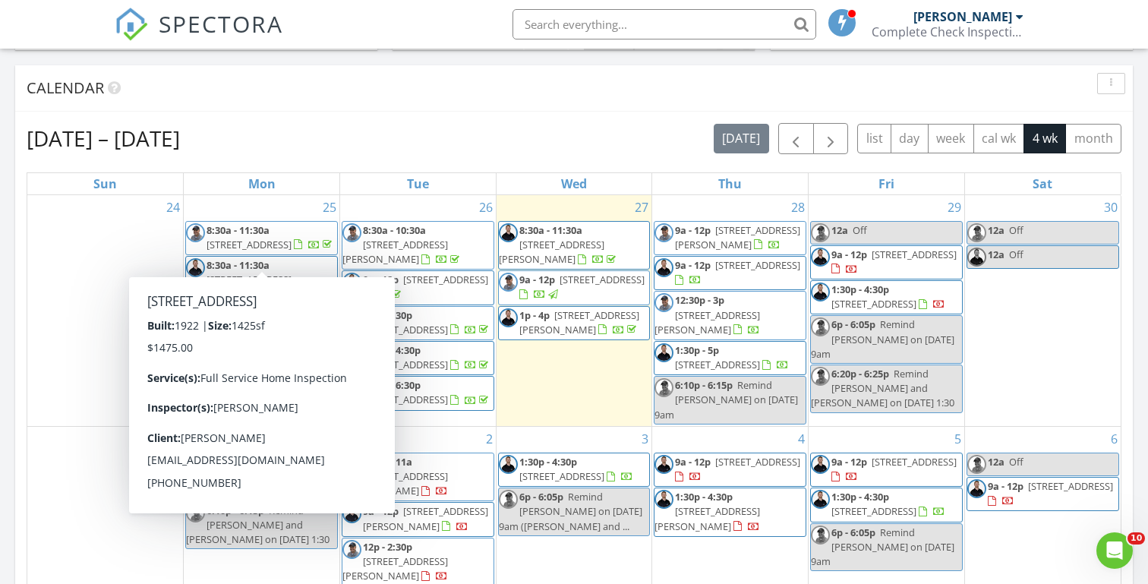
click at [6, 257] on div "Today Michael Hasson 9:00 am 4557 W Sierra Madre Dr, Meridian, ID 83646 Michael…" at bounding box center [574, 285] width 1148 height 1381
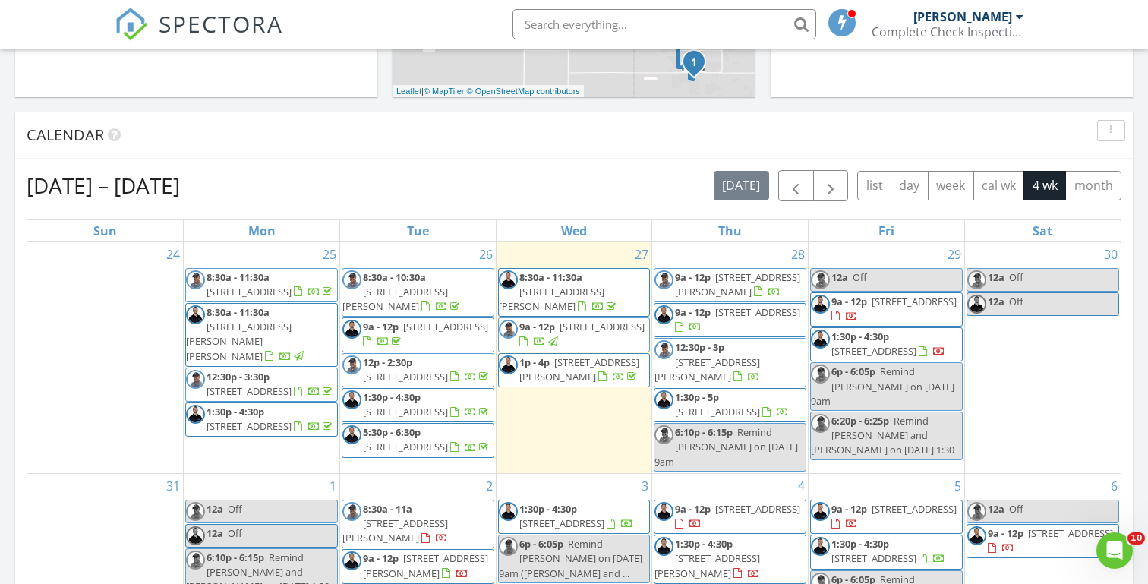
scroll to position [548, 0]
